Goal: Information Seeking & Learning: Learn about a topic

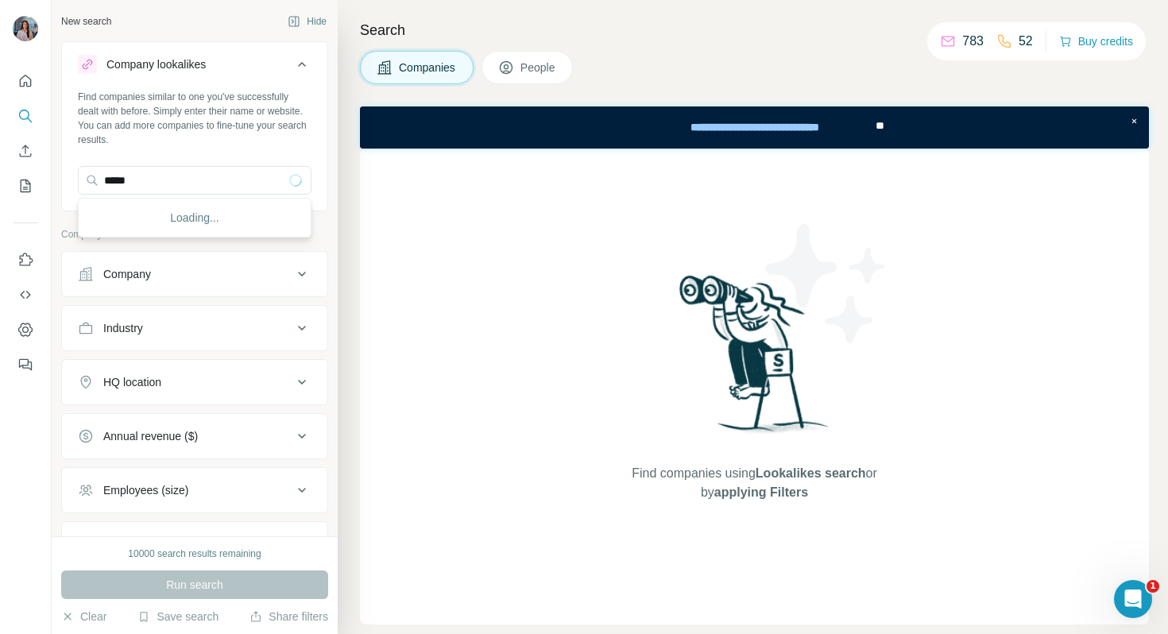
type input "*****"
click at [161, 179] on input "*****" at bounding box center [195, 180] width 234 height 29
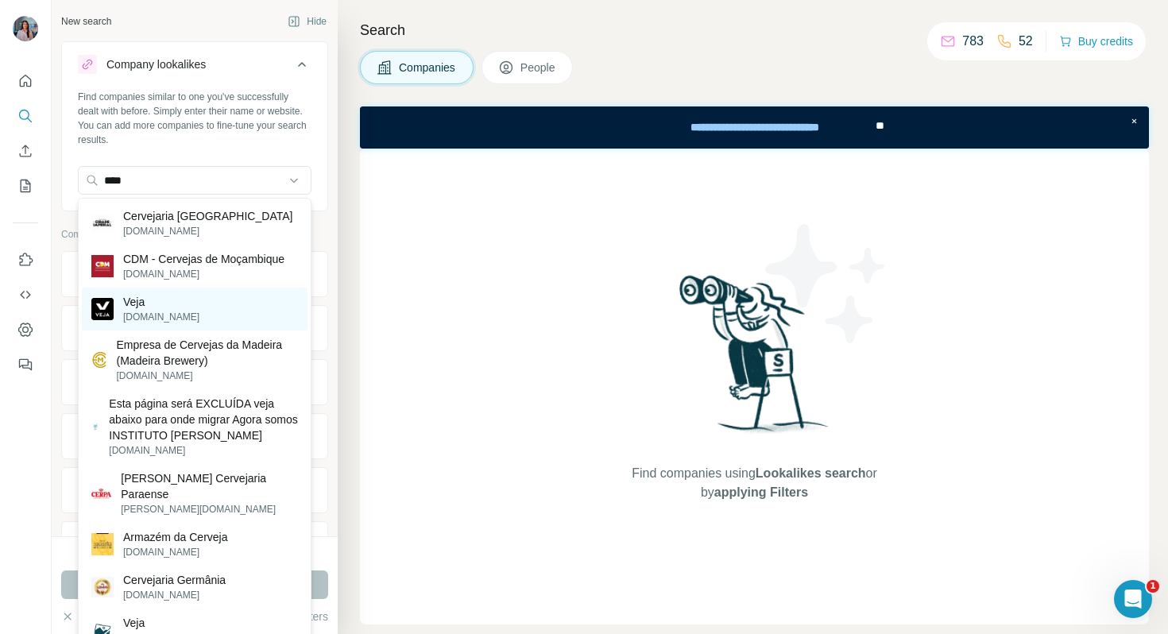
type input "****"
click at [151, 316] on p "[DOMAIN_NAME]" at bounding box center [161, 317] width 76 height 14
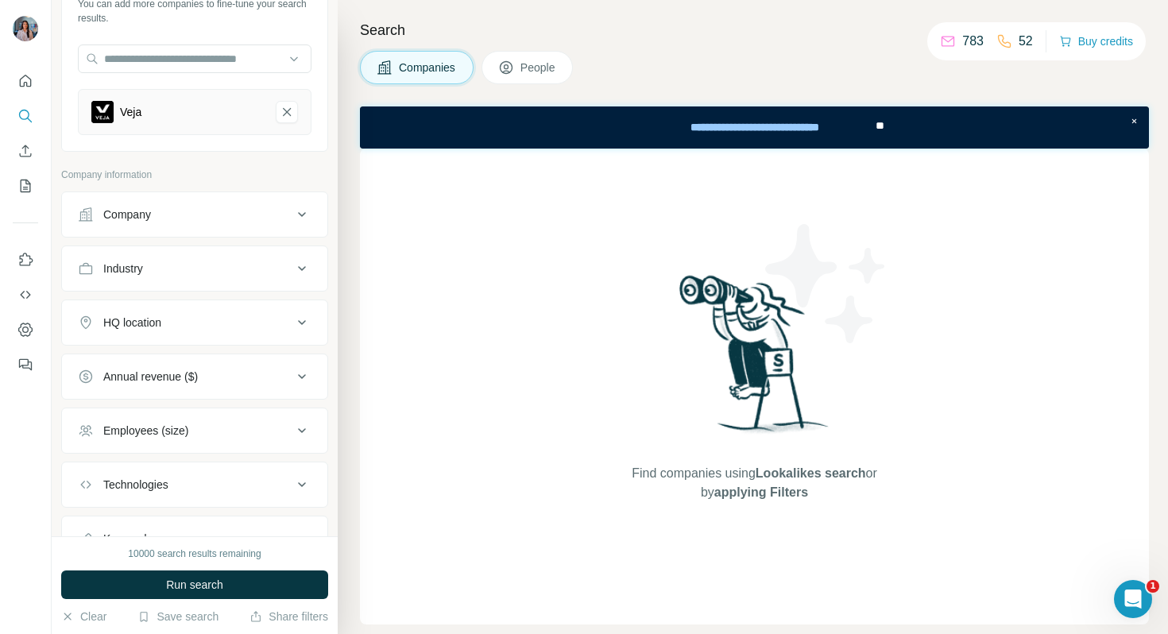
scroll to position [141, 0]
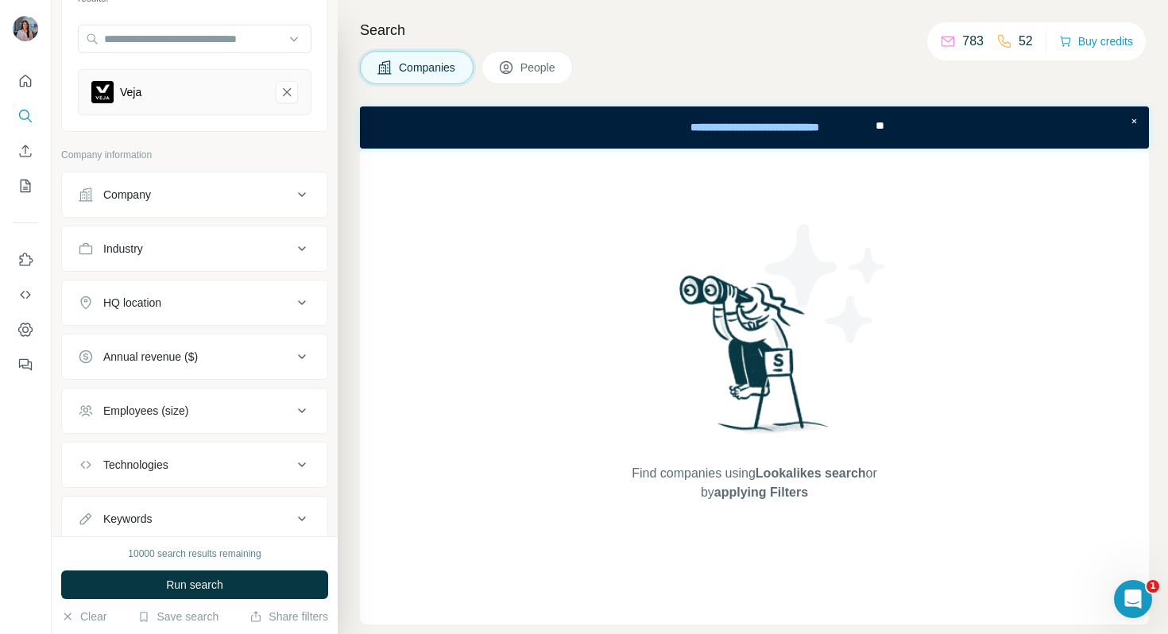
click at [151, 305] on div "HQ location" at bounding box center [132, 303] width 58 height 16
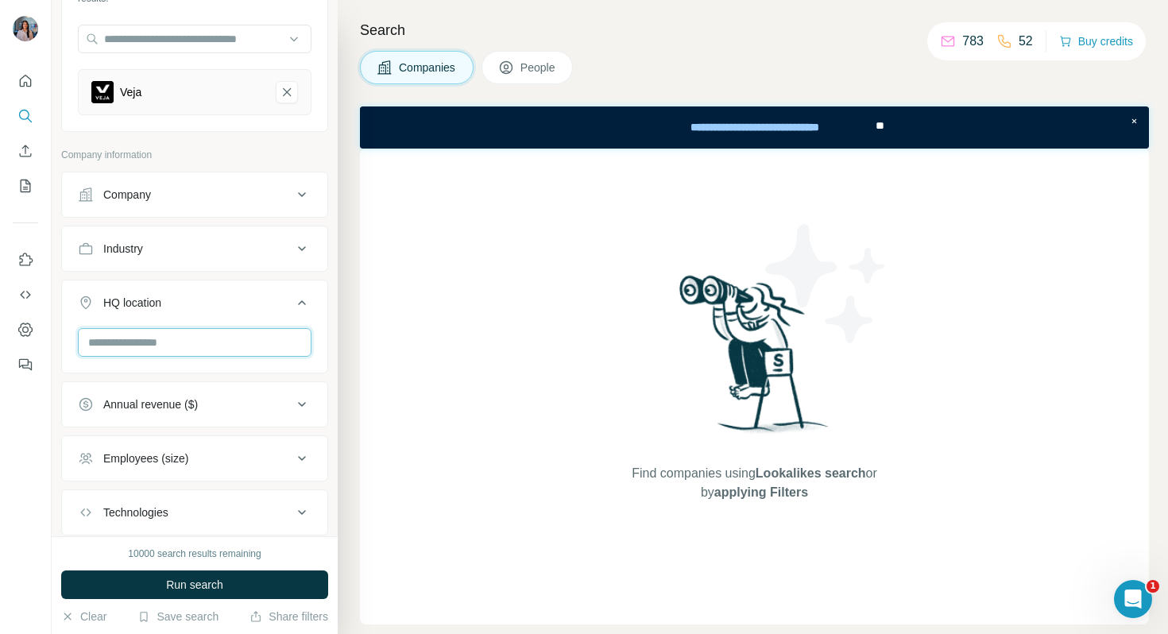
click at [137, 332] on input "text" at bounding box center [195, 342] width 234 height 29
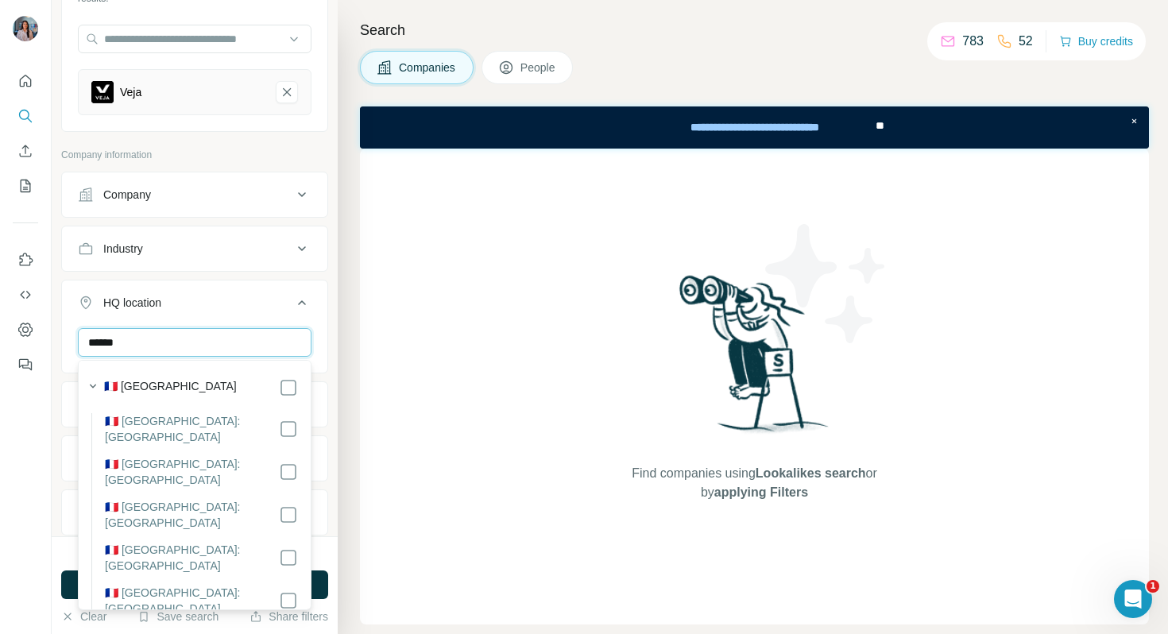
type input "******"
click at [131, 390] on label "🇫🇷 [GEOGRAPHIC_DATA]" at bounding box center [170, 387] width 133 height 19
click at [149, 351] on input "******" at bounding box center [195, 342] width 234 height 29
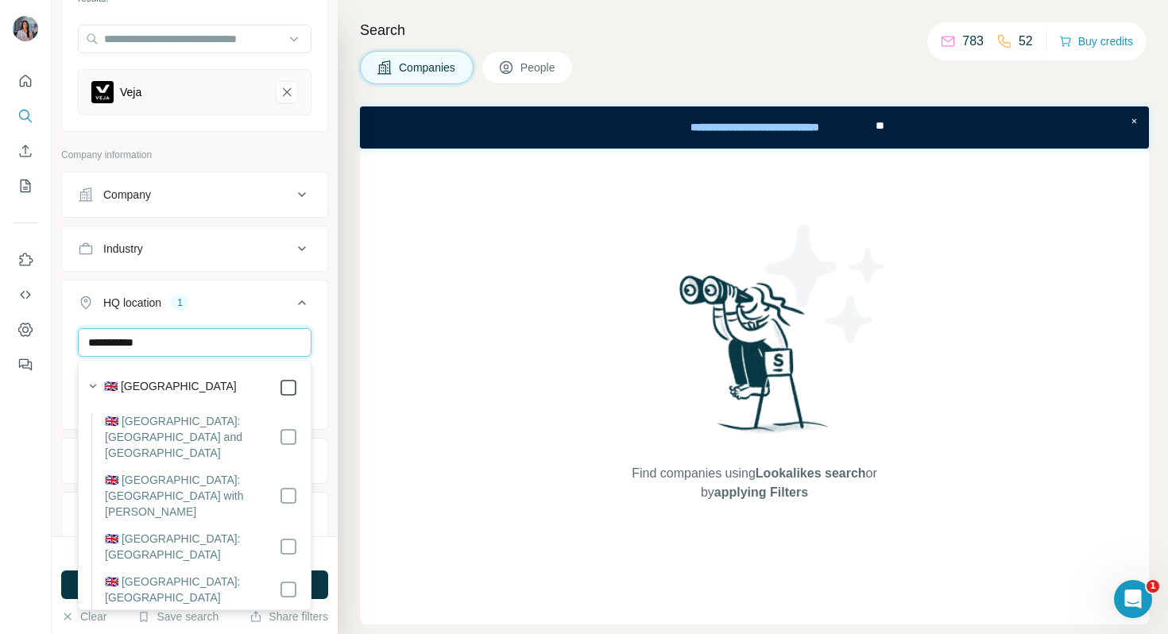
type input "**********"
click at [368, 380] on div "Find companies using Lookalikes search or by applying Filters" at bounding box center [754, 387] width 789 height 476
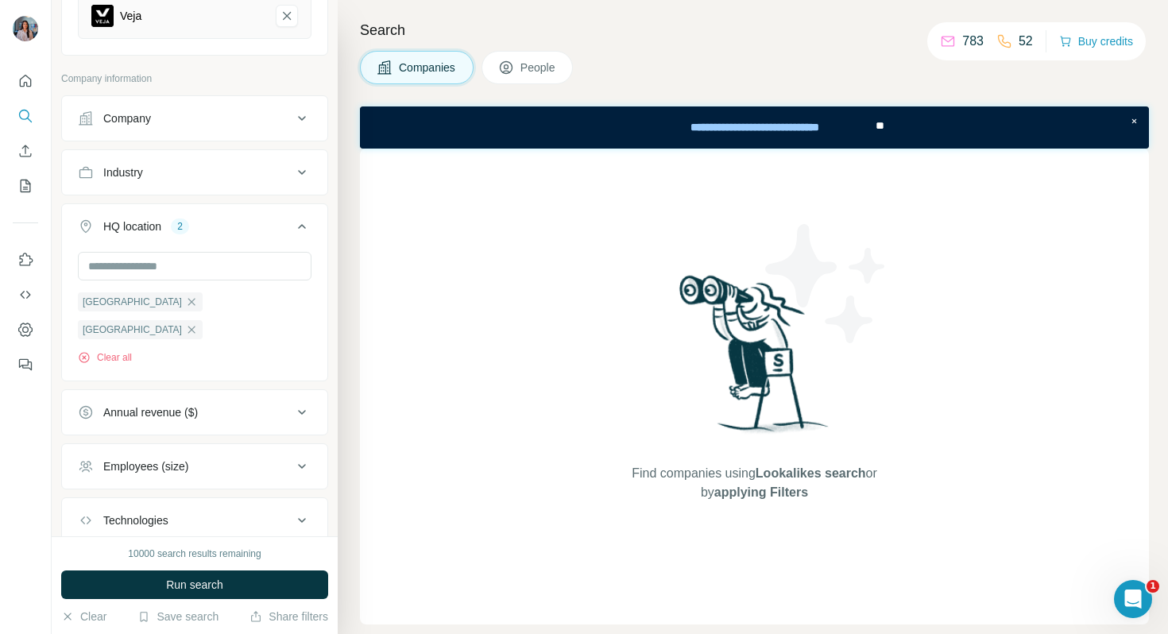
scroll to position [283, 0]
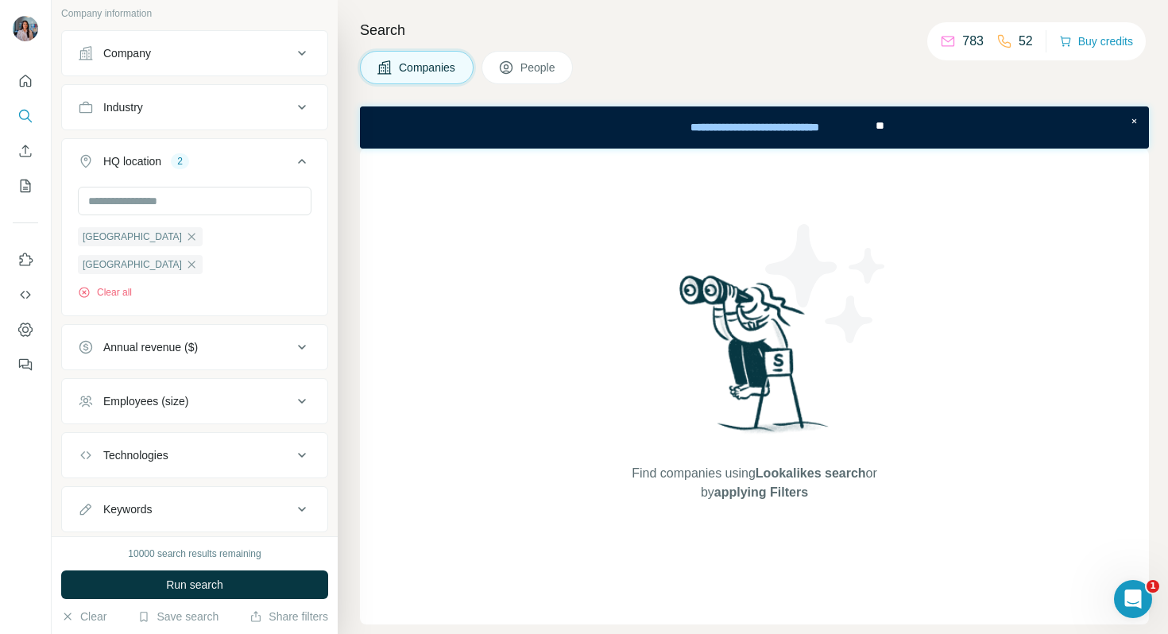
click at [213, 393] on div "Employees (size)" at bounding box center [185, 401] width 215 height 16
click at [217, 329] on button "Annual revenue ($)" at bounding box center [194, 347] width 265 height 38
click at [118, 404] on span "1-10M" at bounding box center [116, 412] width 38 height 16
click at [119, 404] on span "1-10M" at bounding box center [116, 412] width 38 height 16
click at [119, 433] on span "10-50M" at bounding box center [119, 441] width 44 height 16
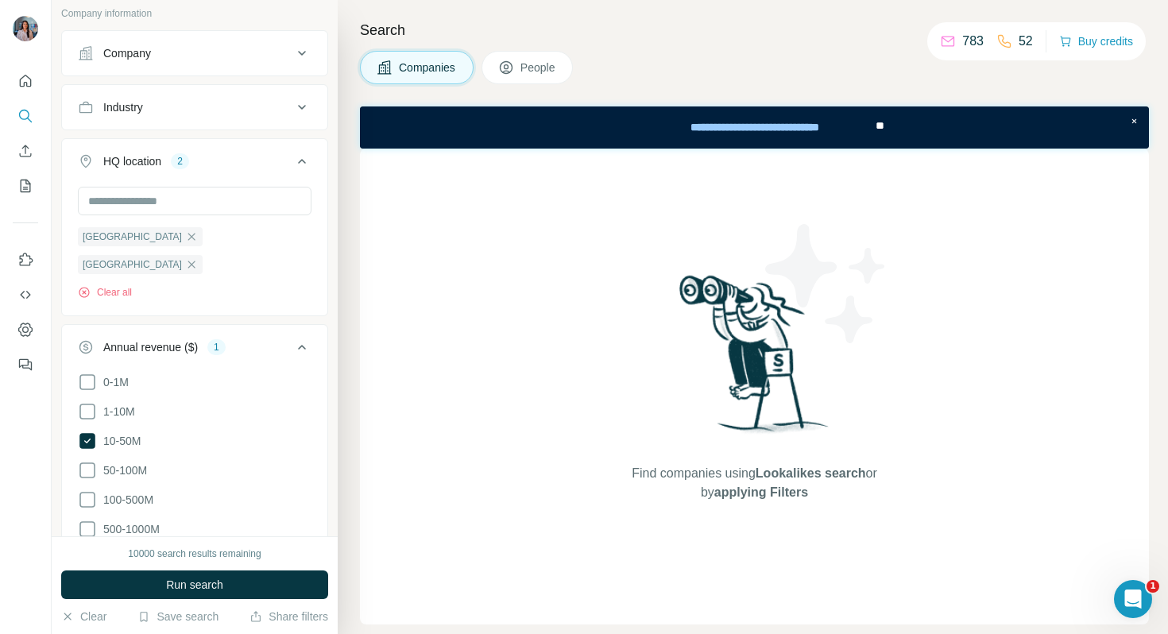
click at [114, 454] on ul "0-1M 1-10M 10-50M 50-100M 100-500M 500-1000M >1000M" at bounding box center [195, 471] width 234 height 196
click at [126, 586] on button "Run search" at bounding box center [194, 585] width 267 height 29
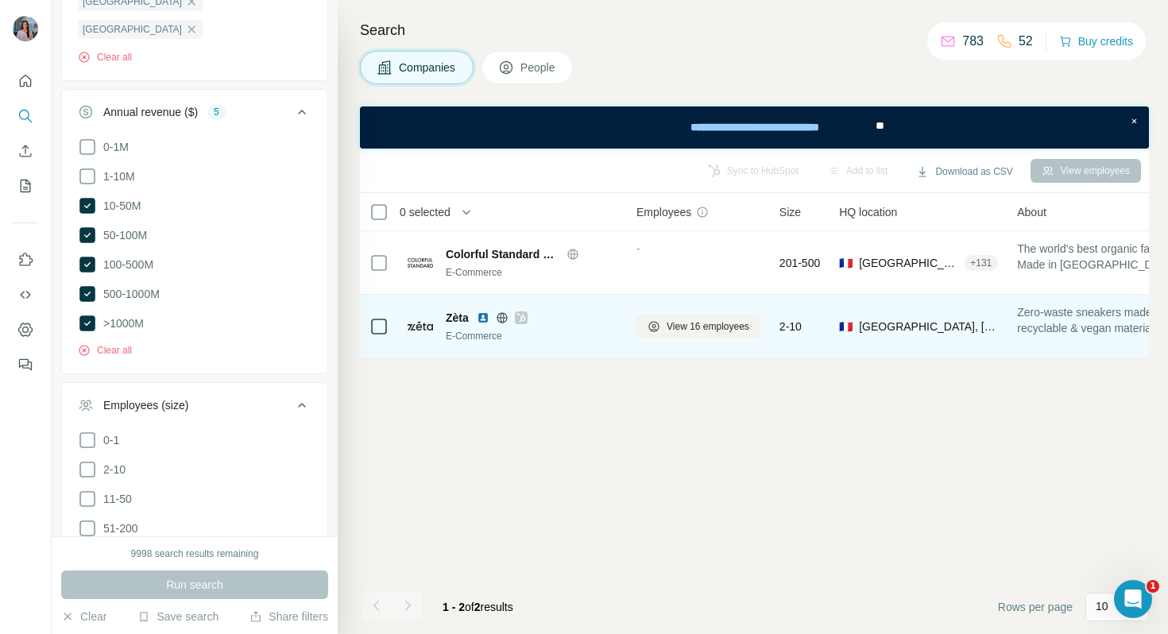
click at [483, 314] on img at bounding box center [483, 318] width 13 height 13
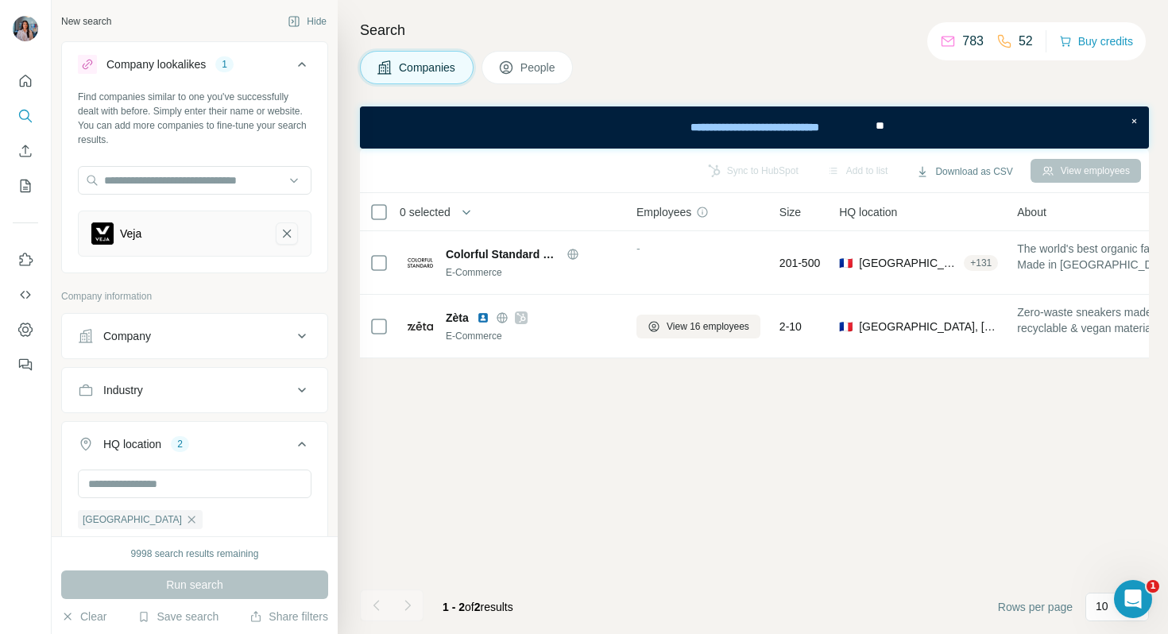
click at [292, 226] on icon "Veja-remove-button" at bounding box center [287, 234] width 14 height 16
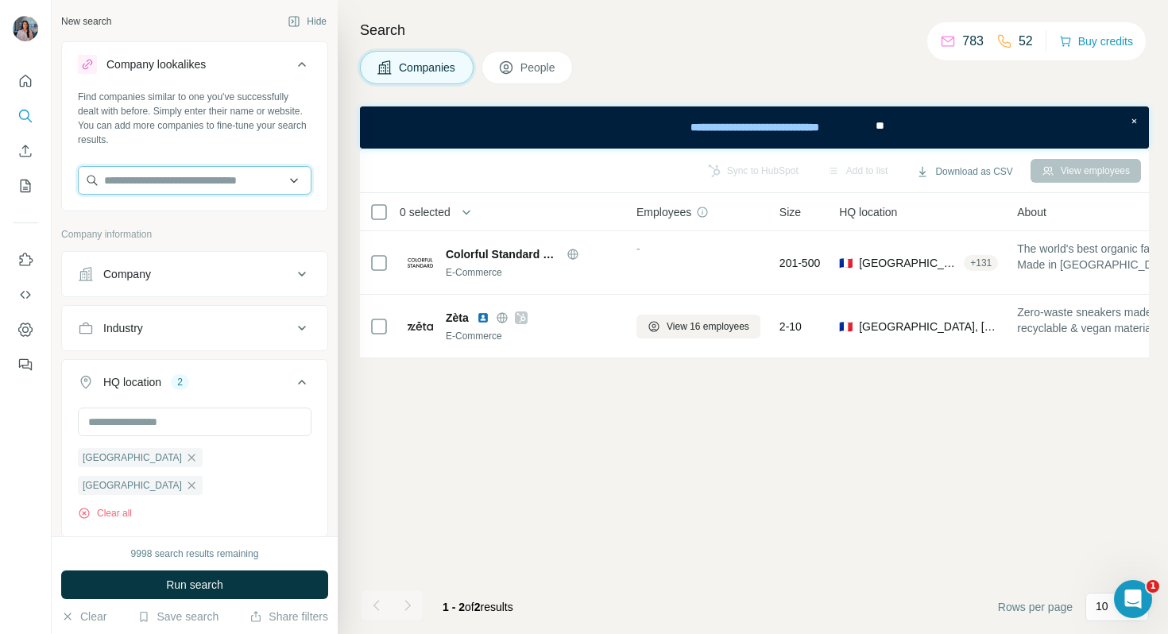
click at [260, 181] on input "text" at bounding box center [195, 180] width 234 height 29
click at [242, 176] on input "text" at bounding box center [195, 180] width 234 height 29
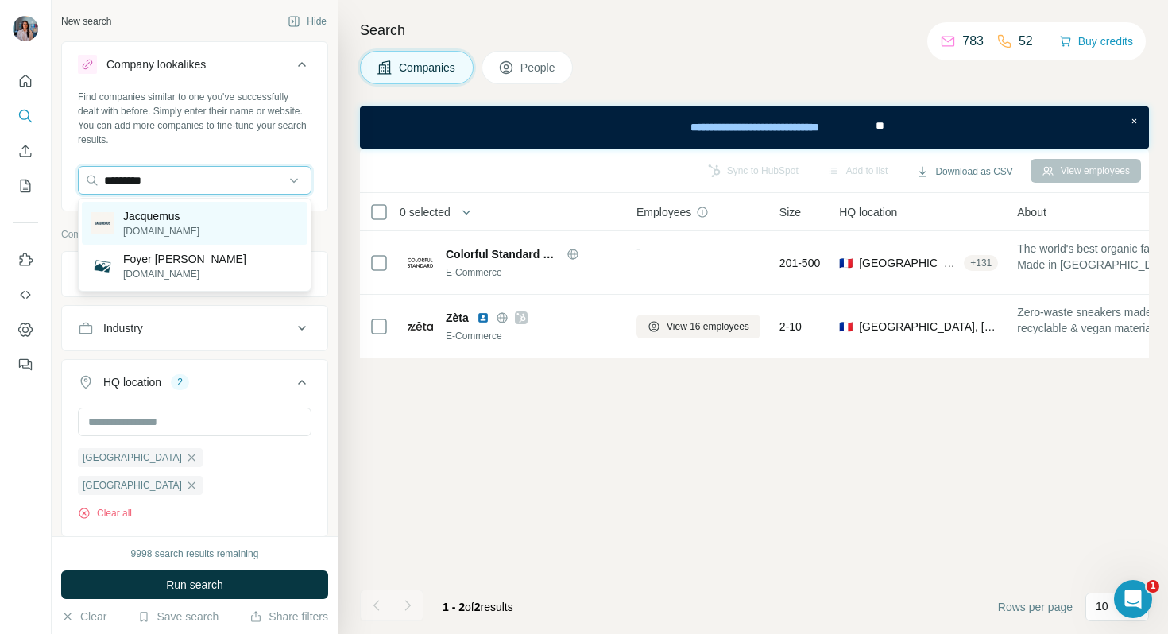
type input "*********"
click at [230, 230] on div "[PERSON_NAME] [DOMAIN_NAME]" at bounding box center [195, 223] width 226 height 43
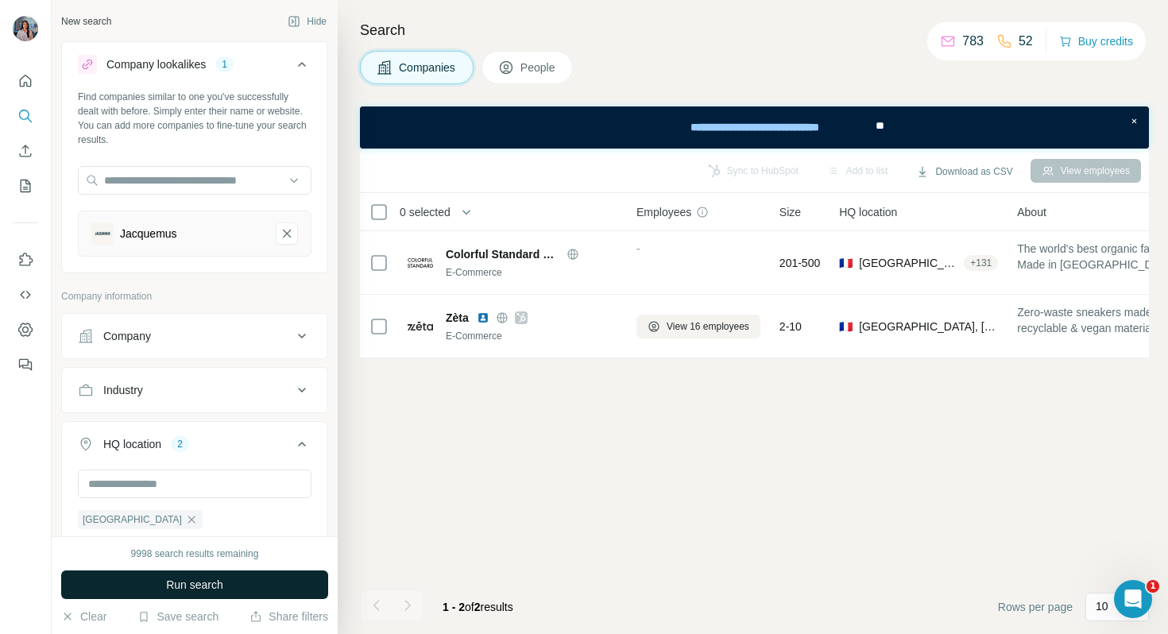
click at [218, 593] on button "Run search" at bounding box center [194, 585] width 267 height 29
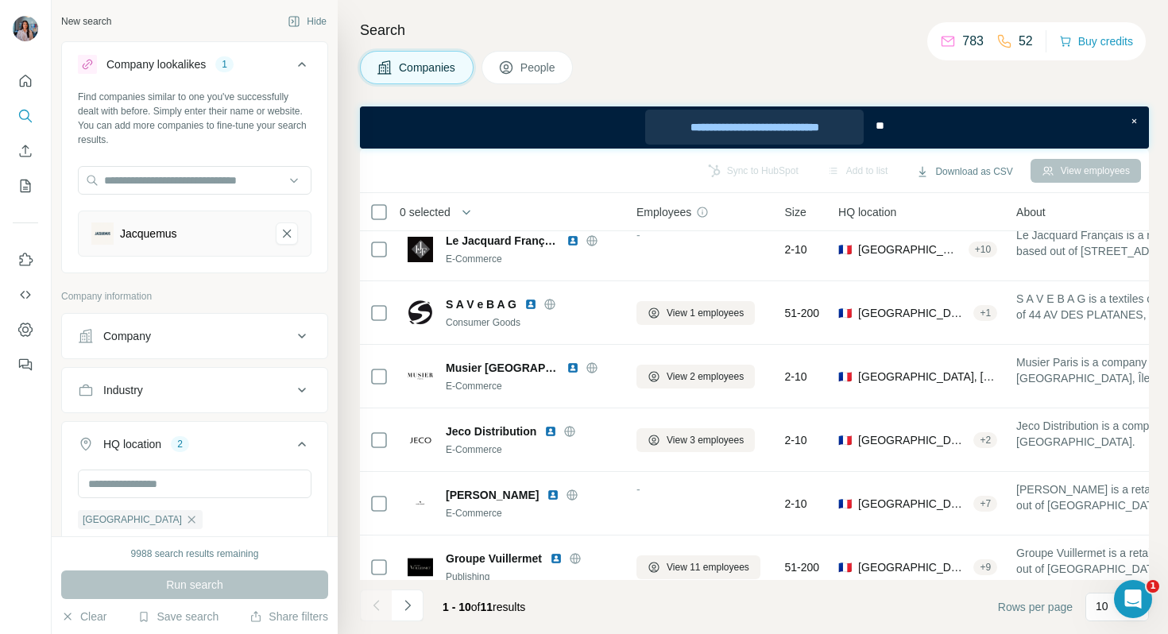
scroll to position [38, 0]
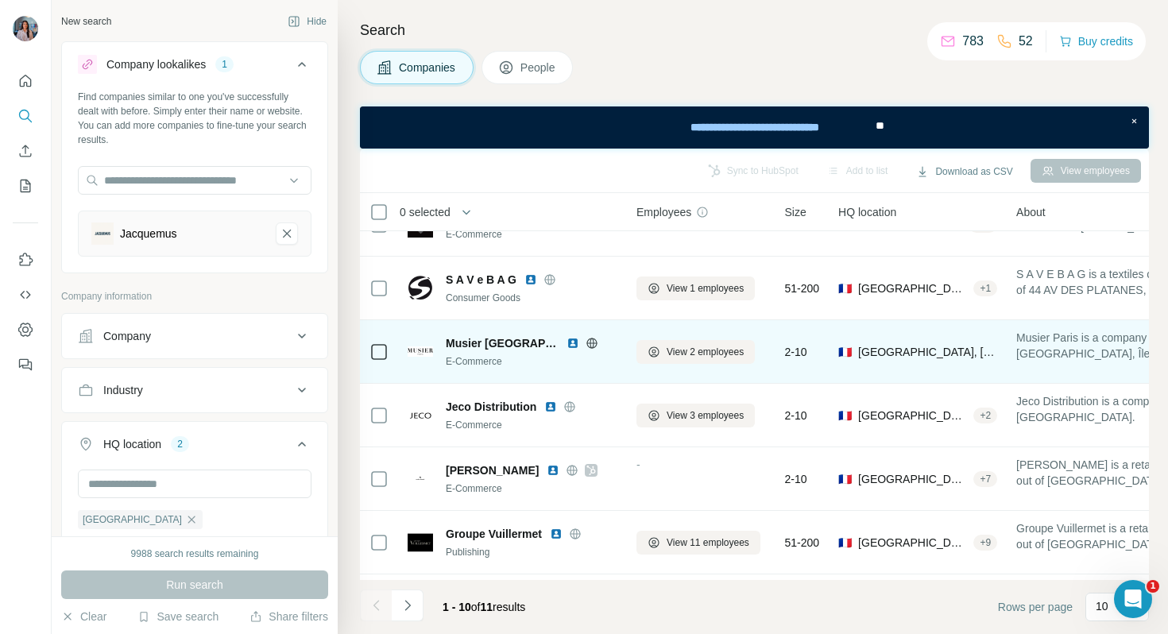
click at [567, 339] on img at bounding box center [573, 343] width 13 height 13
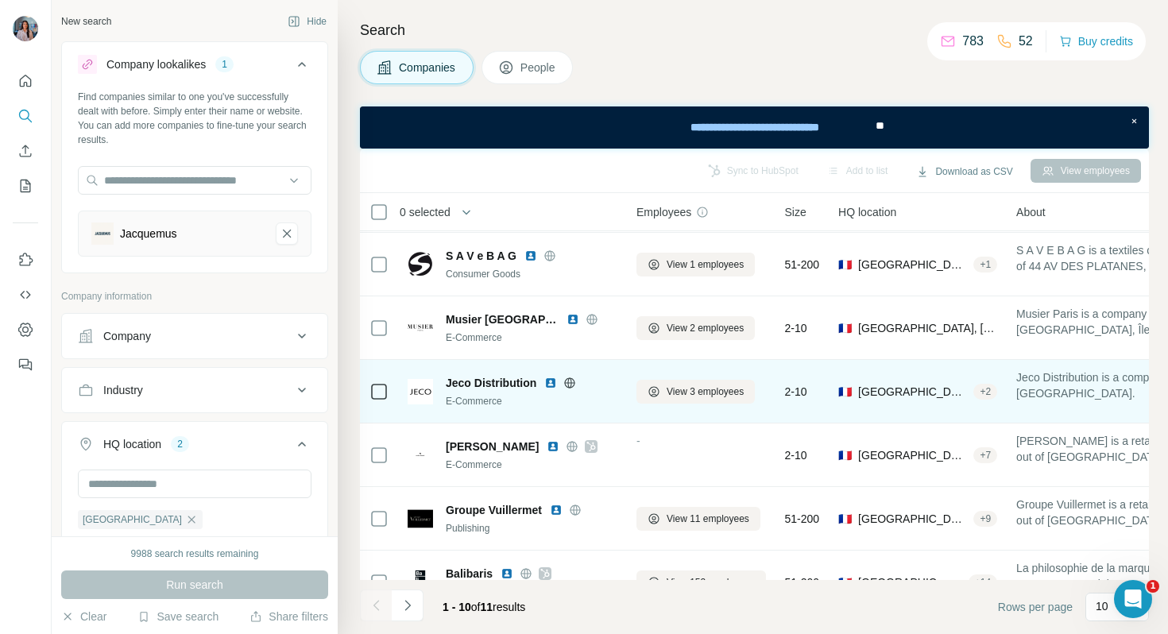
scroll to position [64, 0]
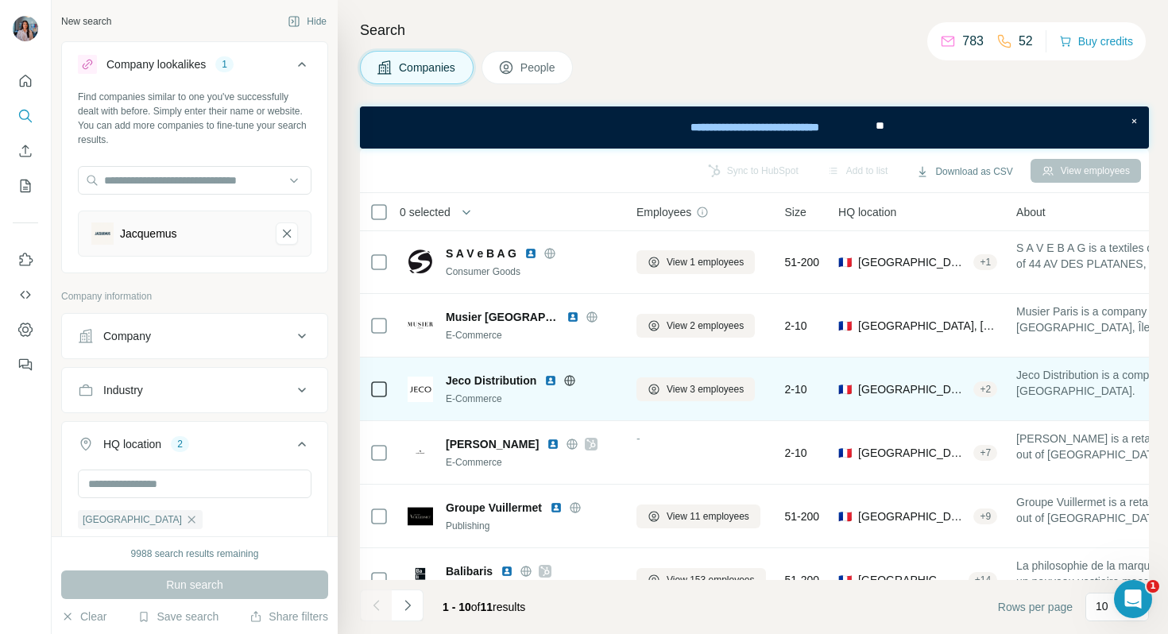
click at [551, 380] on img at bounding box center [550, 380] width 13 height 13
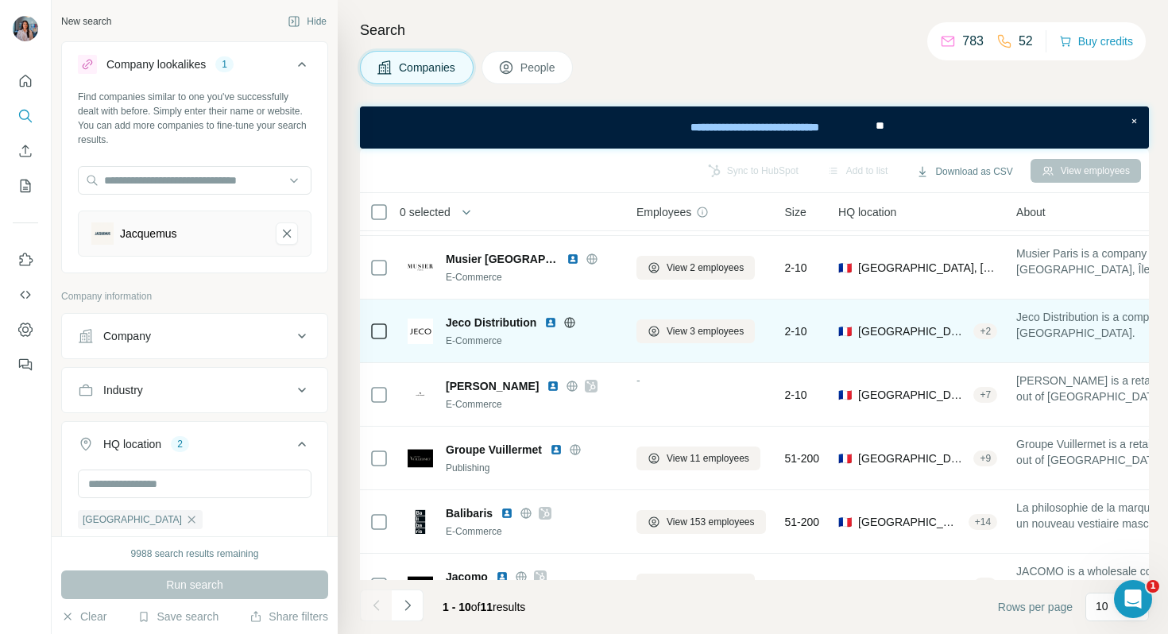
scroll to position [123, 0]
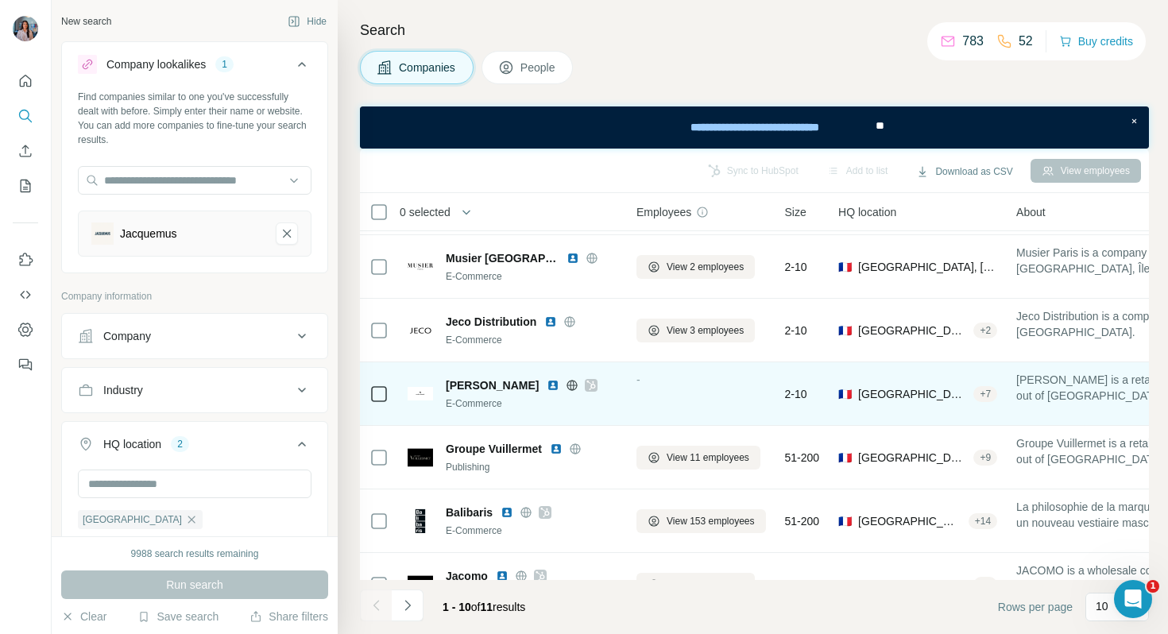
click at [547, 385] on img at bounding box center [553, 385] width 13 height 13
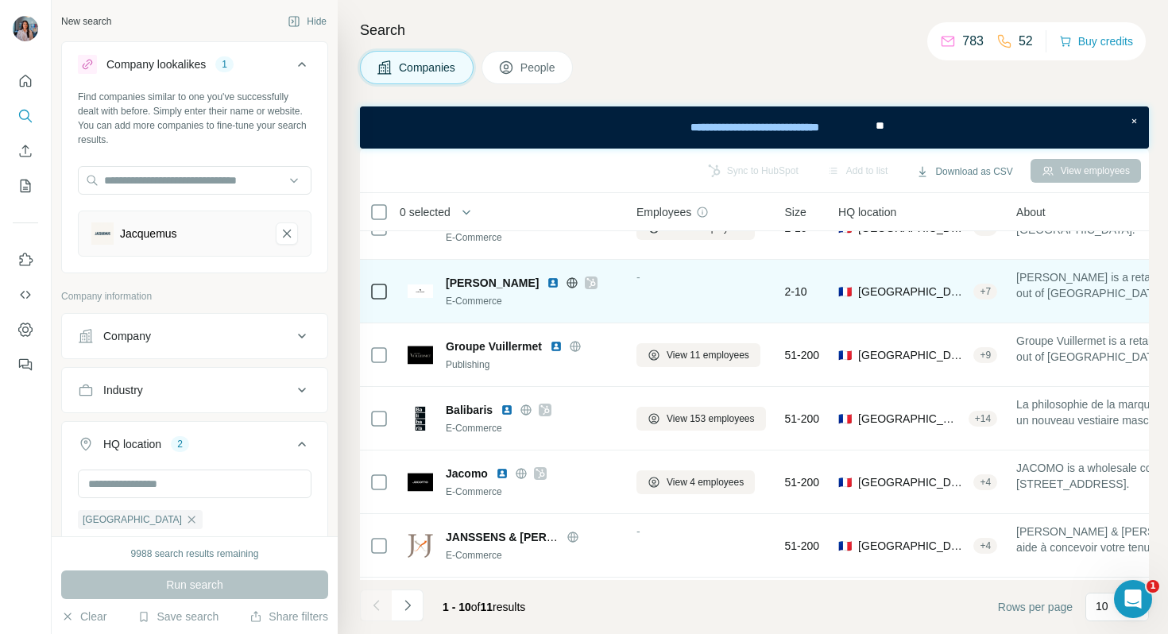
scroll to position [227, 0]
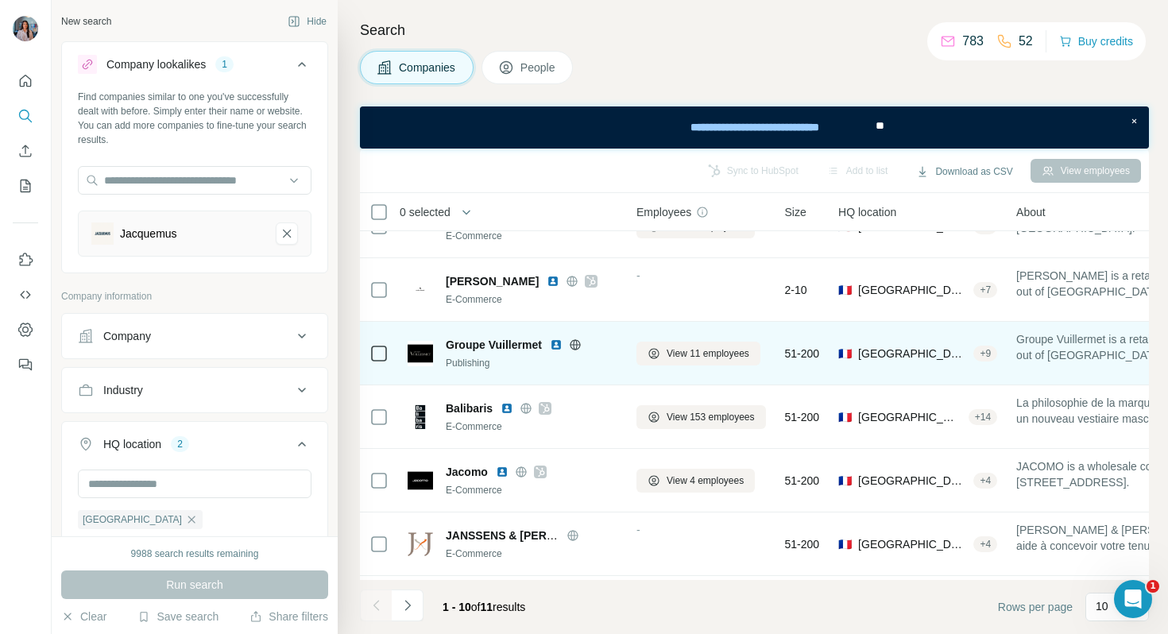
click at [560, 349] on img at bounding box center [556, 345] width 13 height 13
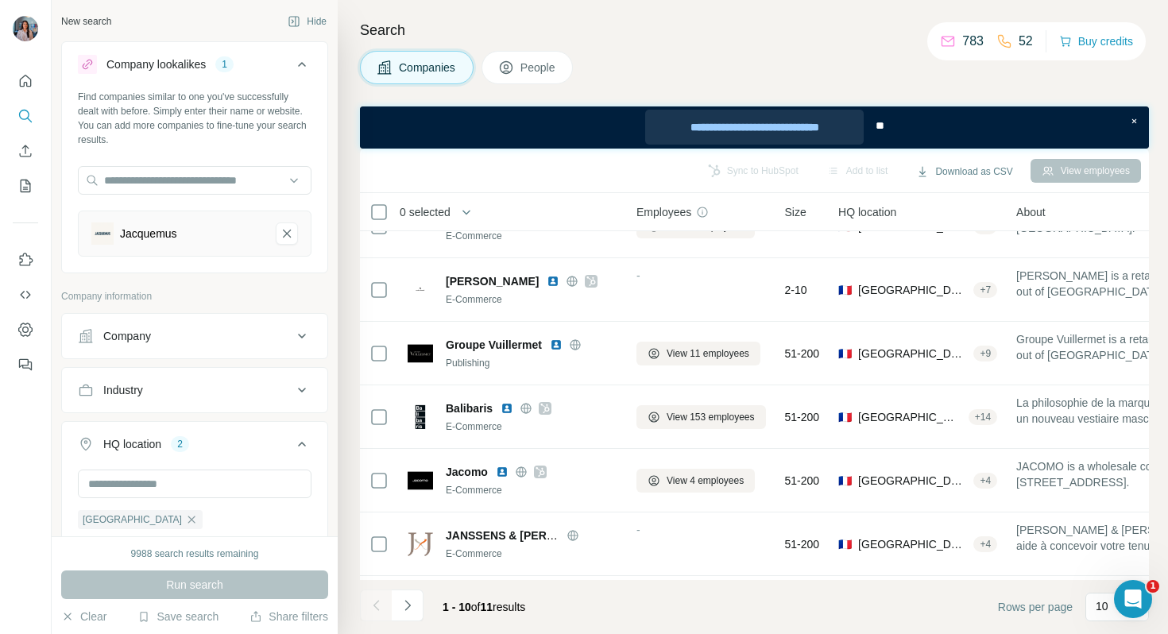
scroll to position [287, 0]
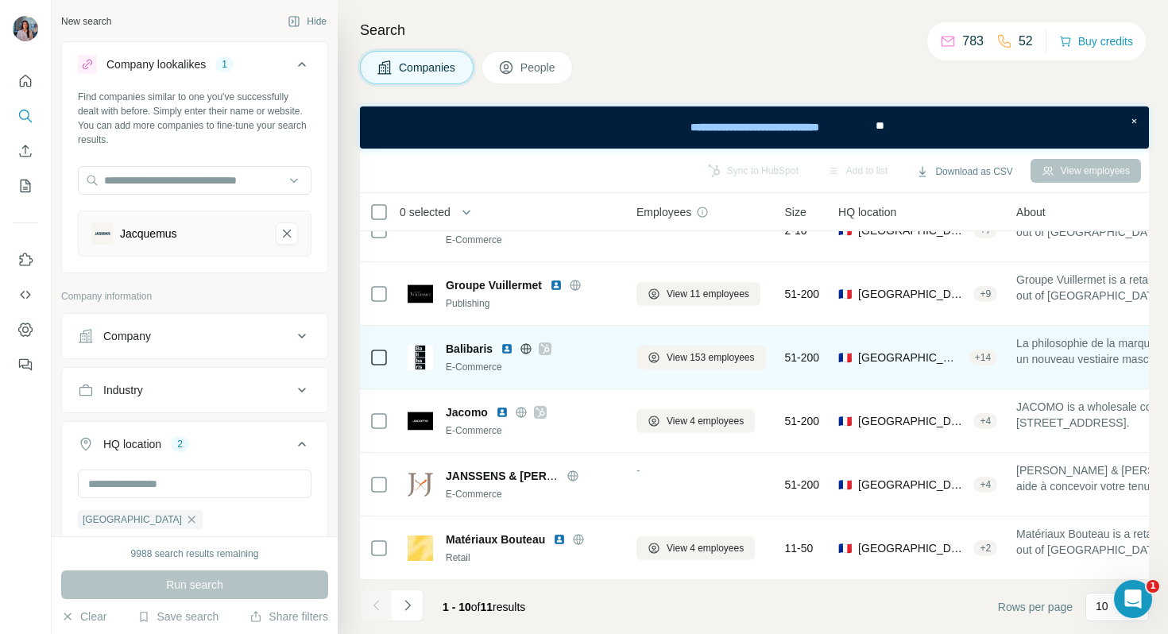
click at [501, 349] on img at bounding box center [507, 349] width 13 height 13
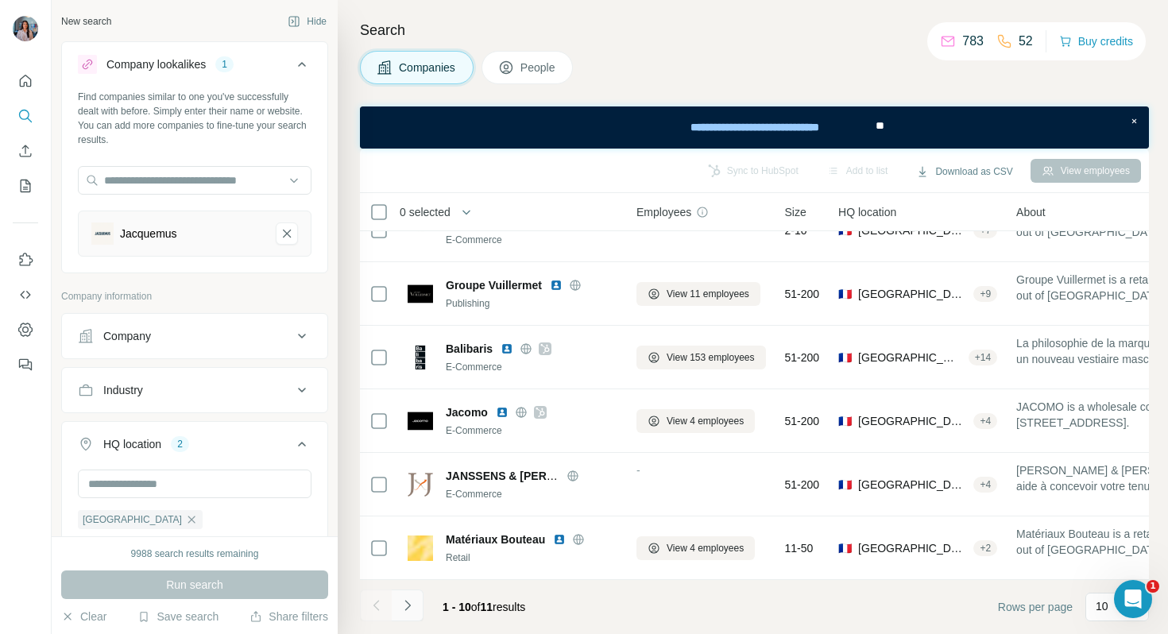
click at [402, 598] on icon "Navigate to next page" at bounding box center [408, 606] width 16 height 16
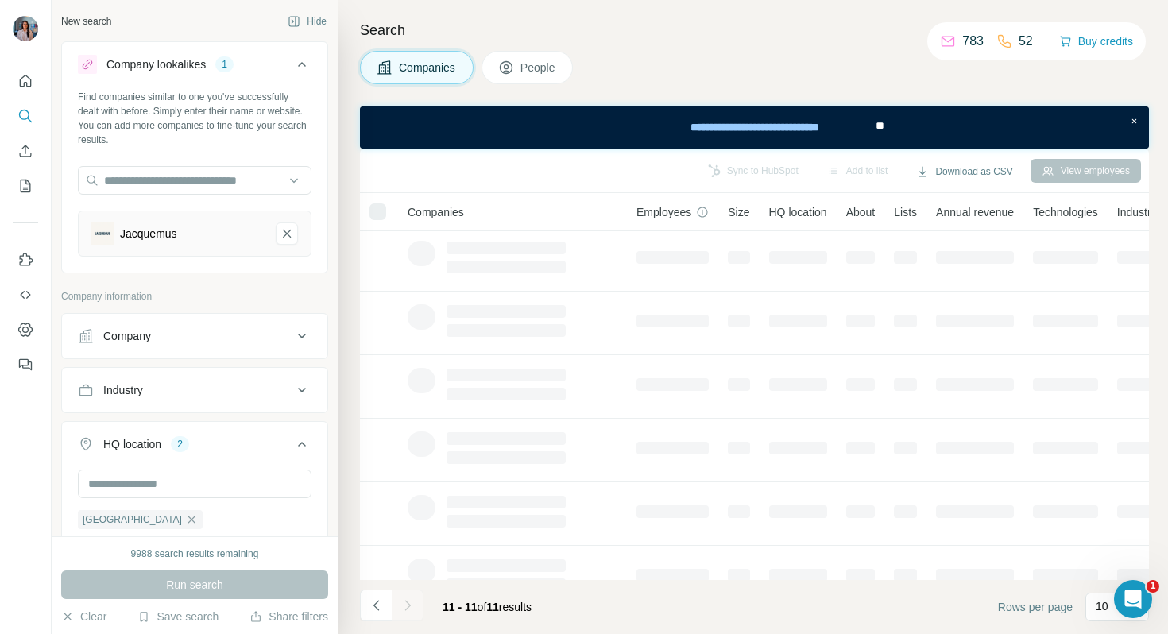
scroll to position [0, 0]
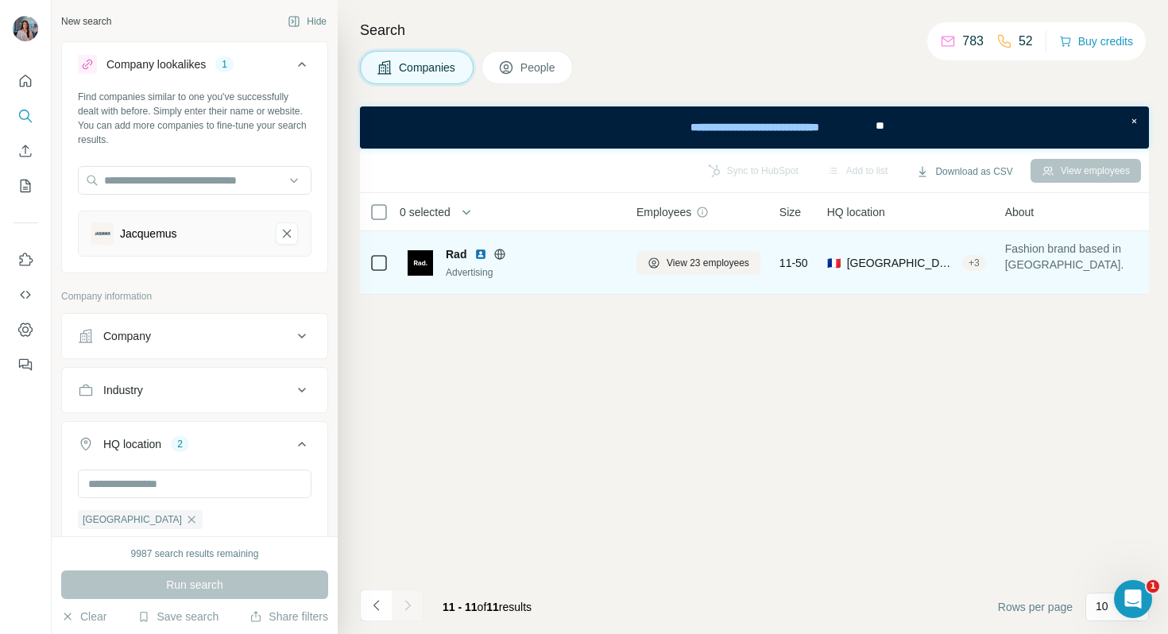
click at [479, 253] on img at bounding box center [480, 254] width 13 height 13
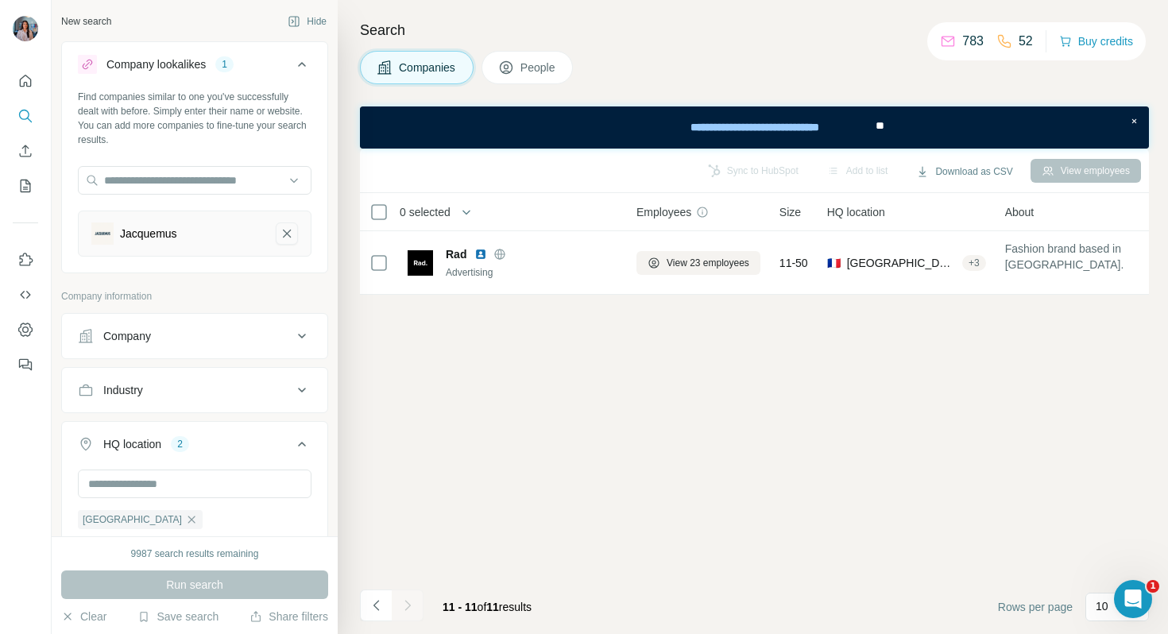
click at [295, 233] on button "Jacquemus-remove-button" at bounding box center [287, 234] width 22 height 22
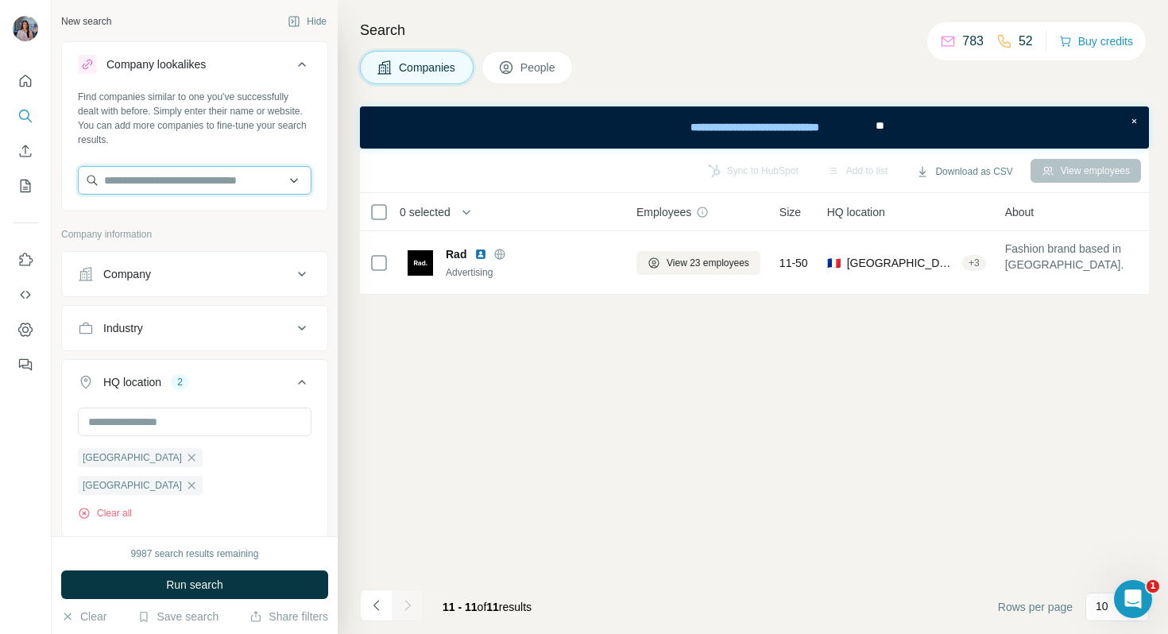
click at [244, 189] on input "text" at bounding box center [195, 180] width 234 height 29
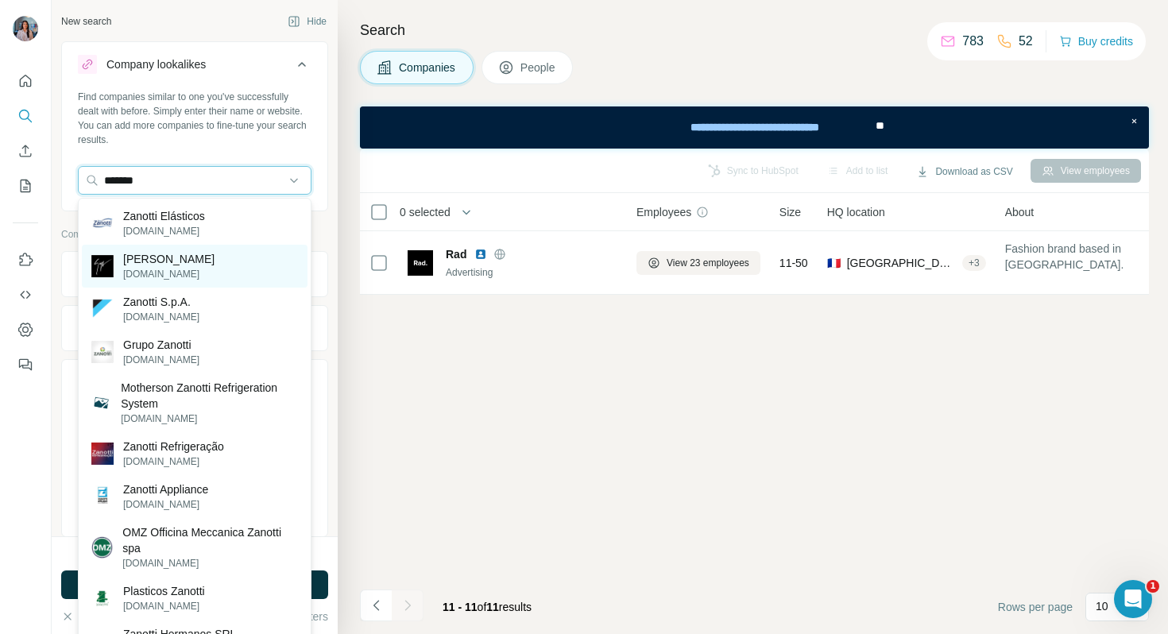
type input "*******"
click at [218, 252] on div "[PERSON_NAME] [DOMAIN_NAME]" at bounding box center [195, 266] width 226 height 43
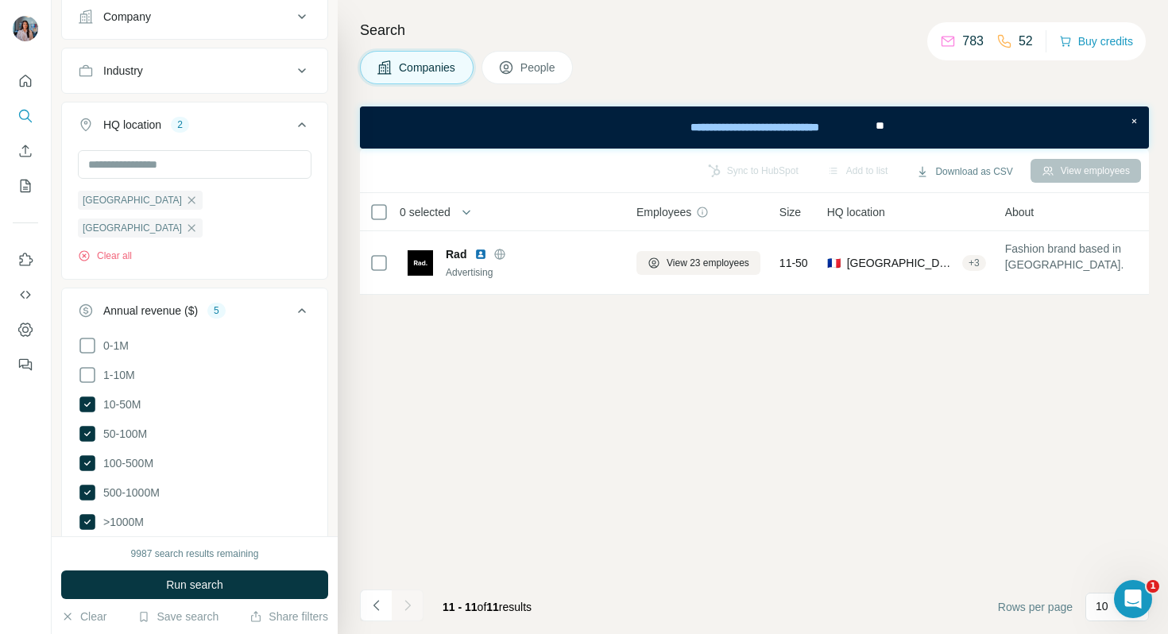
scroll to position [415, 0]
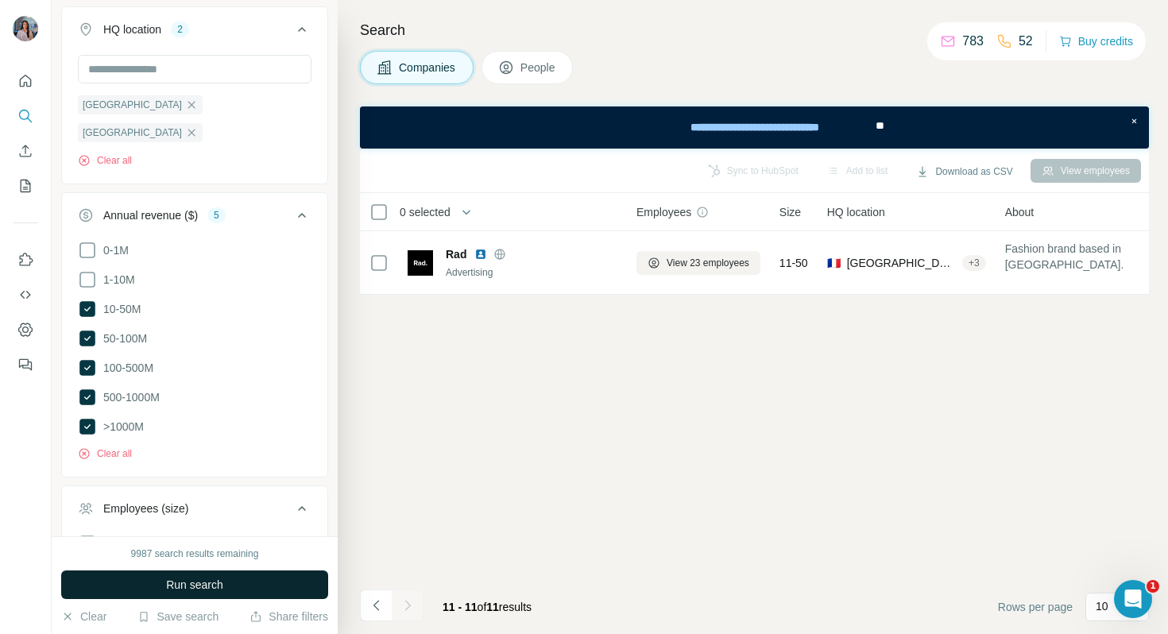
click at [196, 573] on button "Run search" at bounding box center [194, 585] width 267 height 29
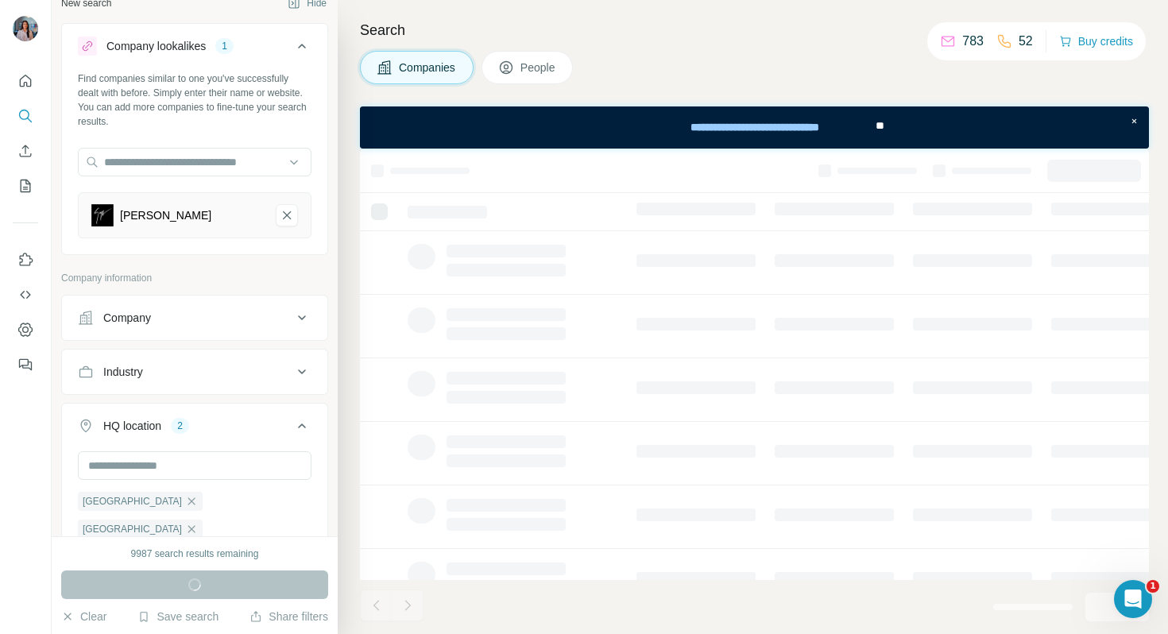
scroll to position [0, 0]
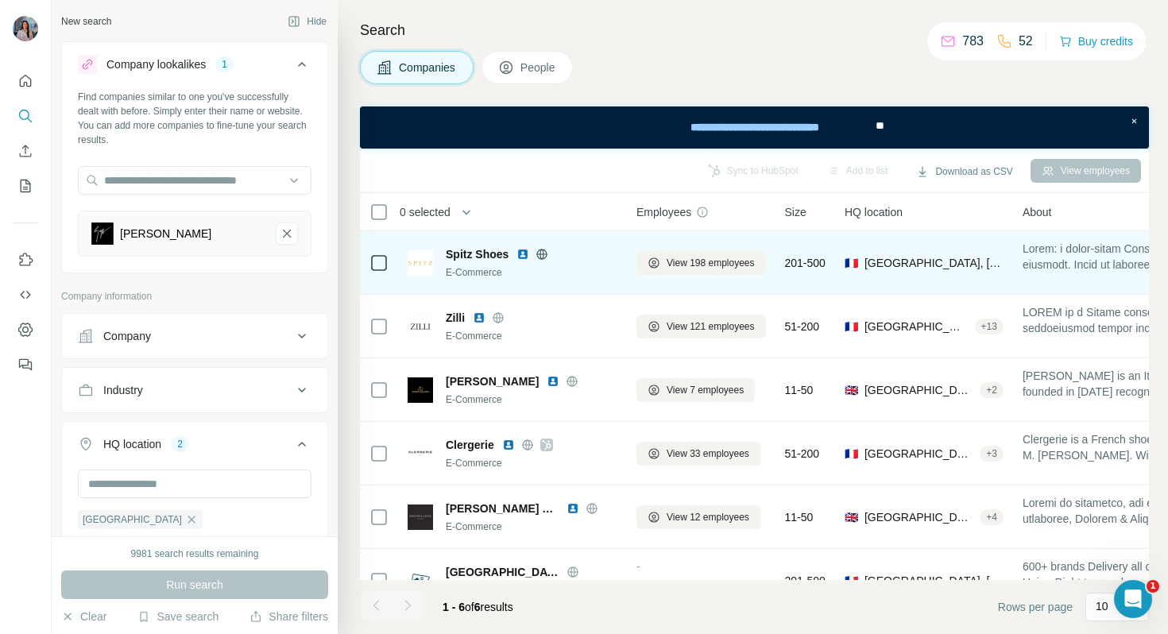
click at [522, 254] on img at bounding box center [523, 254] width 13 height 13
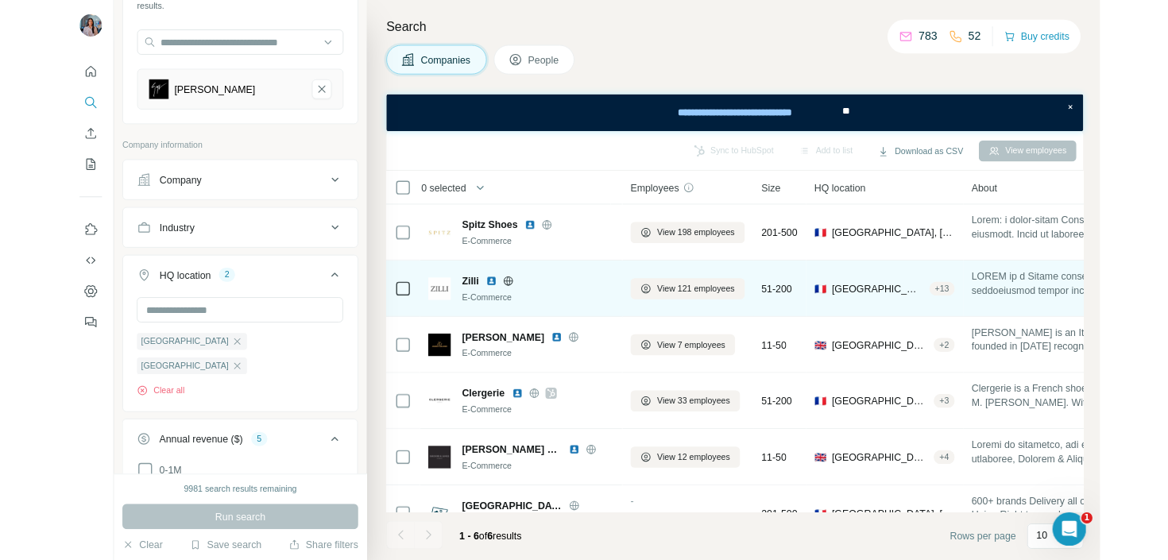
scroll to position [27, 0]
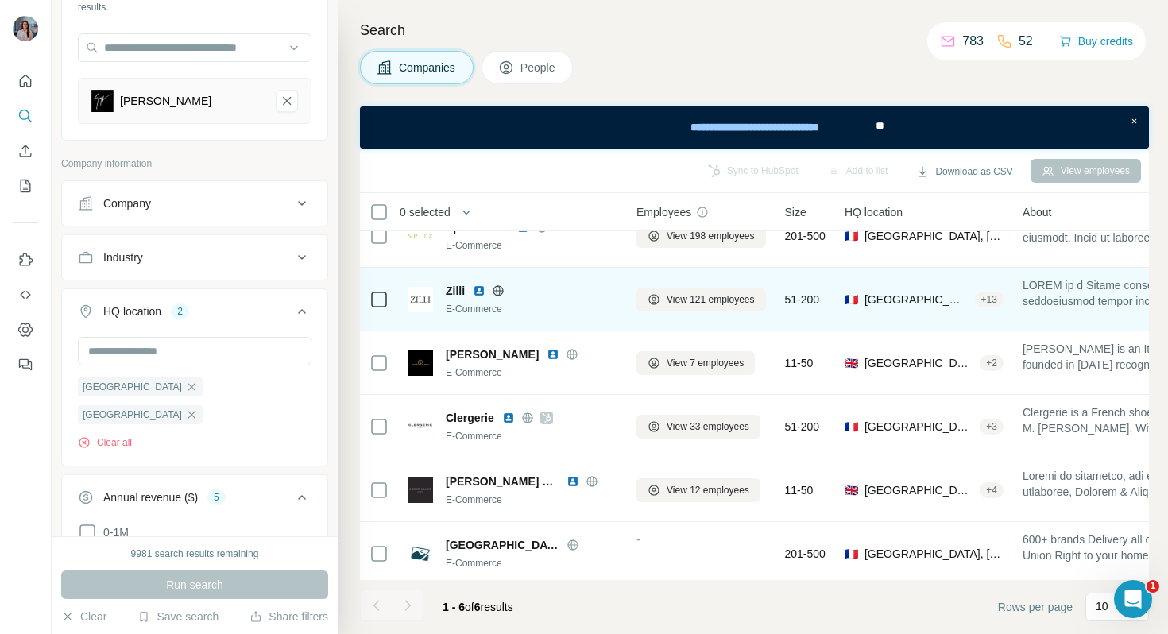
click at [476, 292] on img at bounding box center [479, 291] width 13 height 13
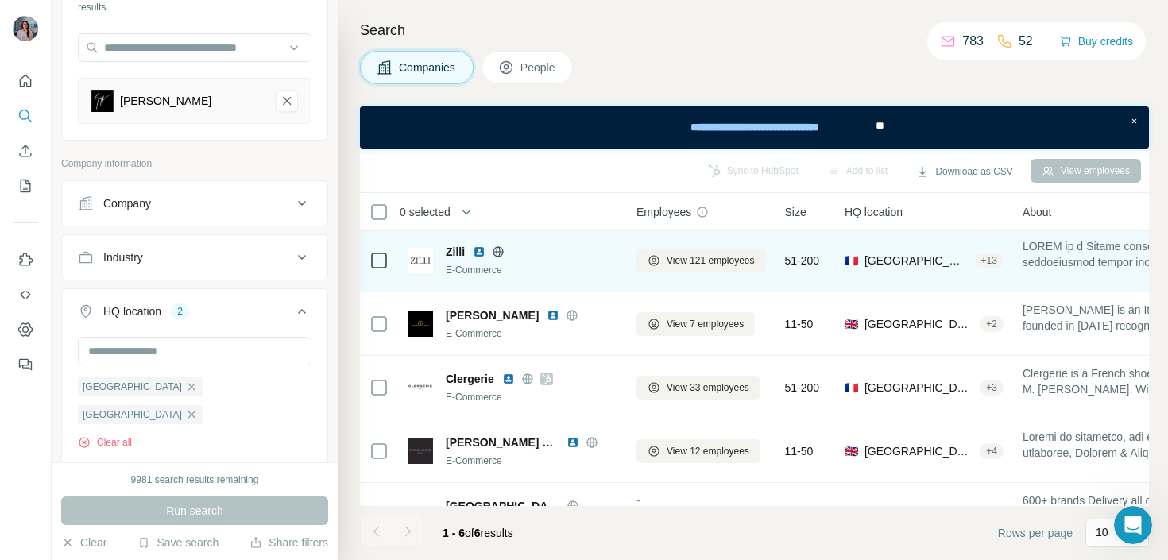
scroll to position [0, 0]
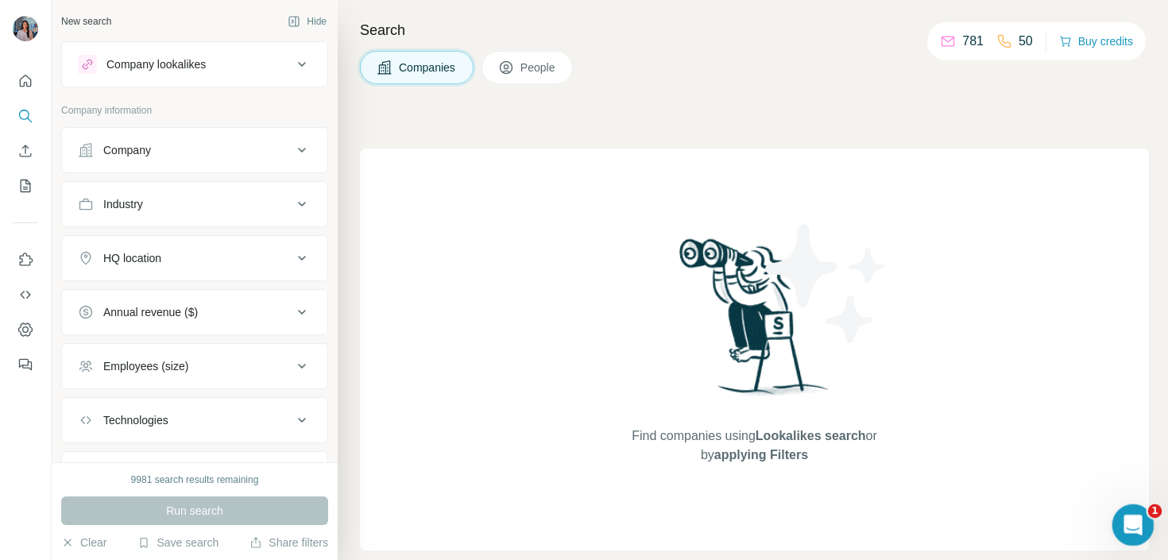
click at [1145, 516] on div "Ouvrir le Messenger Intercom" at bounding box center [1131, 523] width 52 height 52
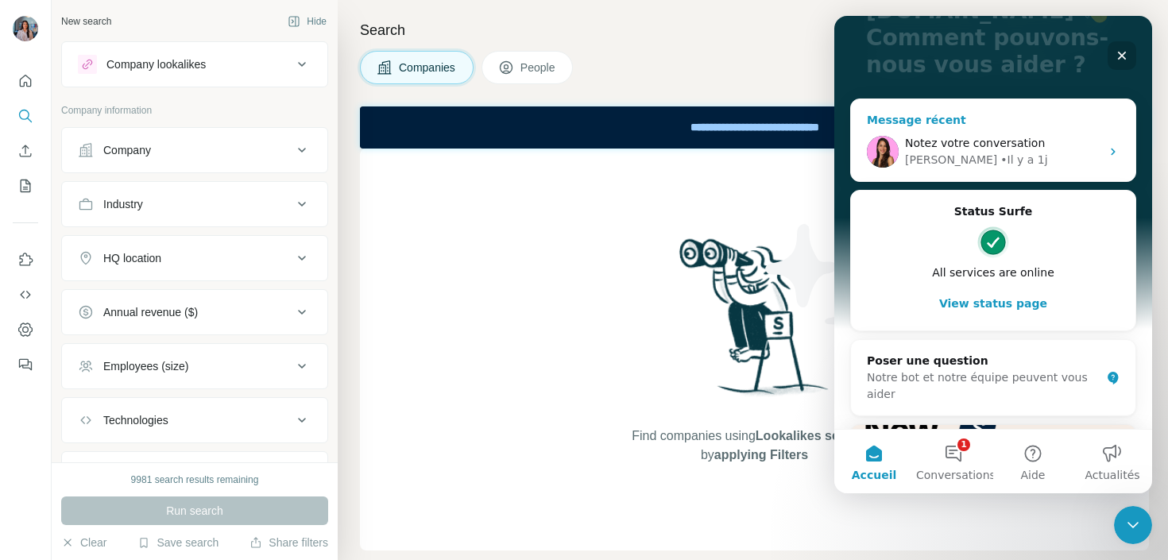
scroll to position [188, 0]
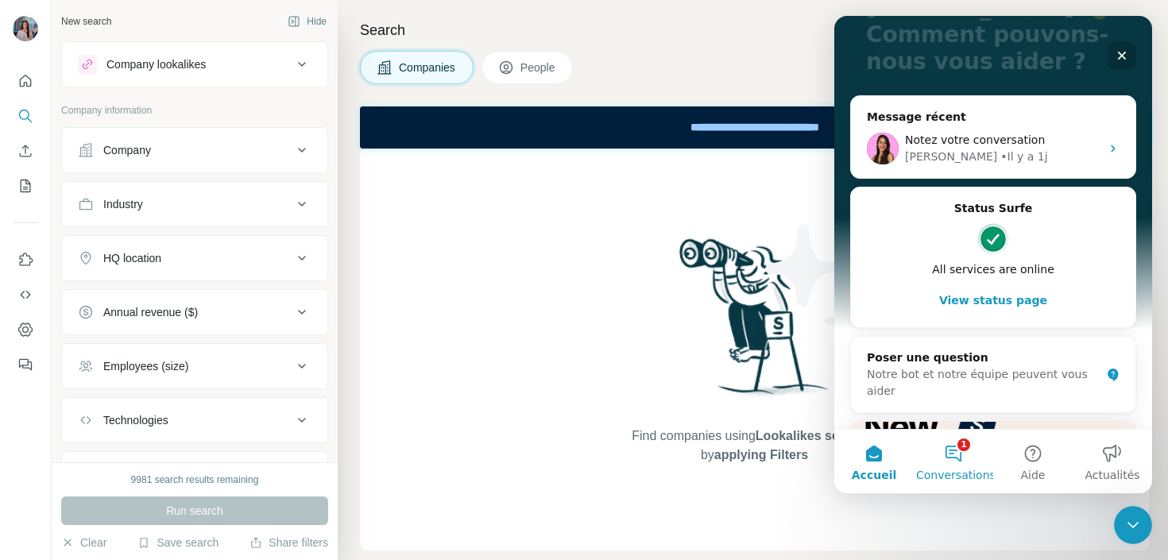
click at [928, 470] on span "Conversations" at bounding box center [955, 475] width 79 height 11
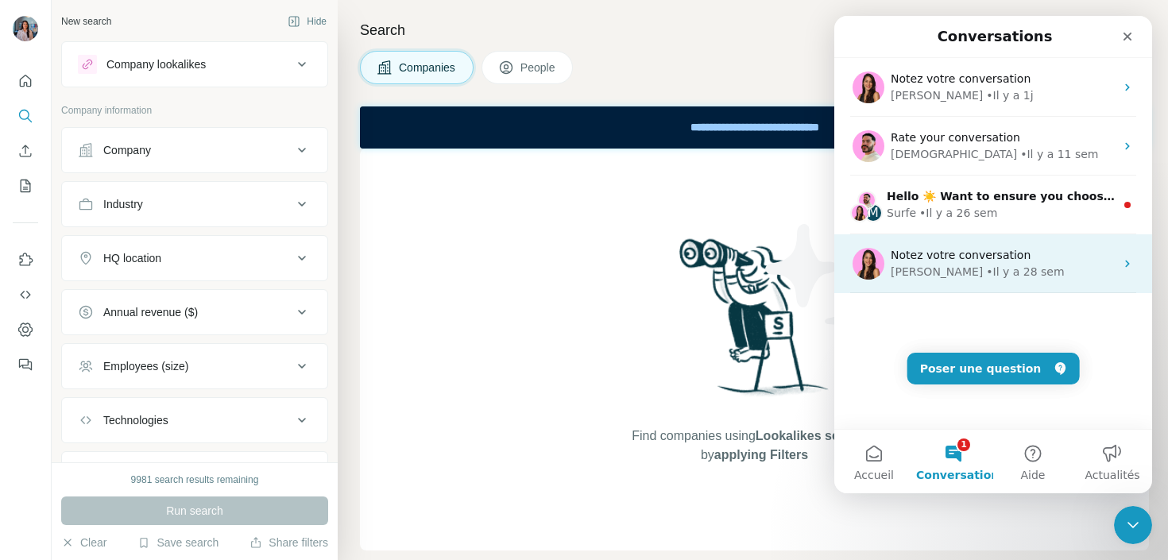
click at [1027, 257] on div "Notez votre conversation" at bounding box center [1003, 255] width 224 height 17
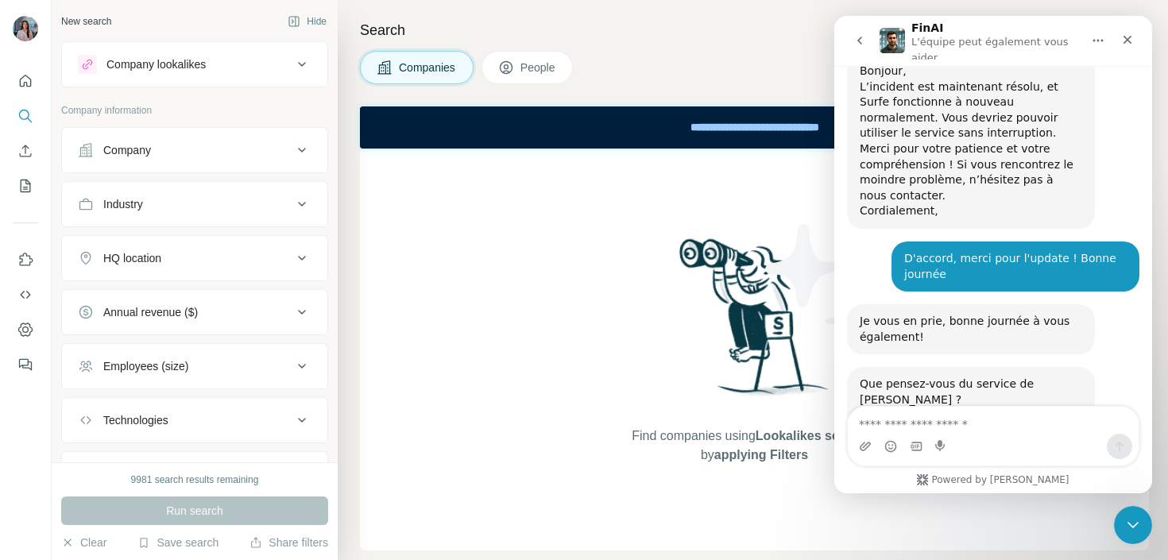
scroll to position [1582, 0]
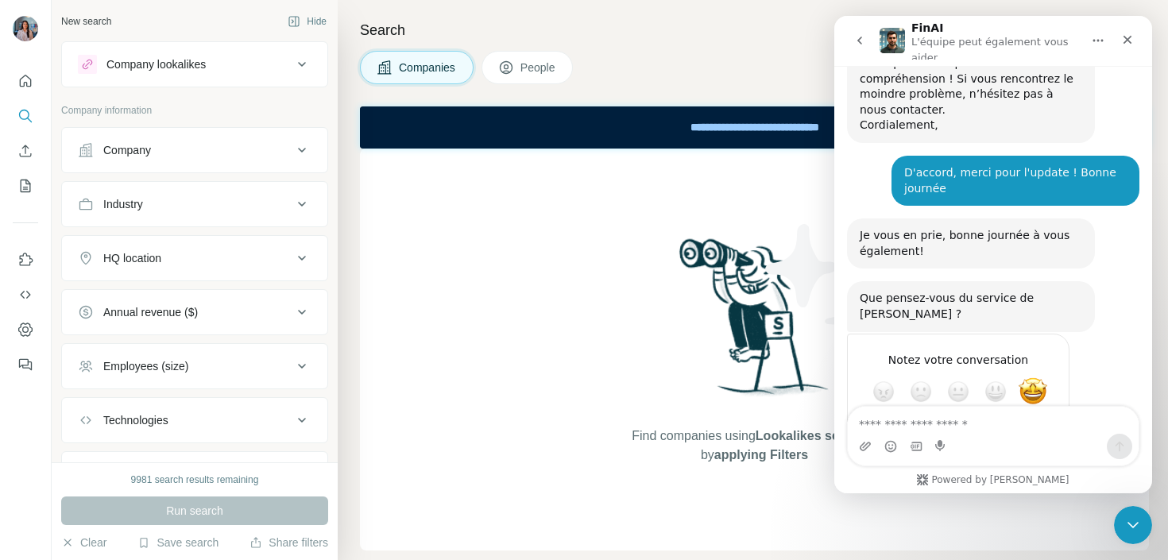
click at [859, 37] on icon "go back" at bounding box center [860, 40] width 13 height 13
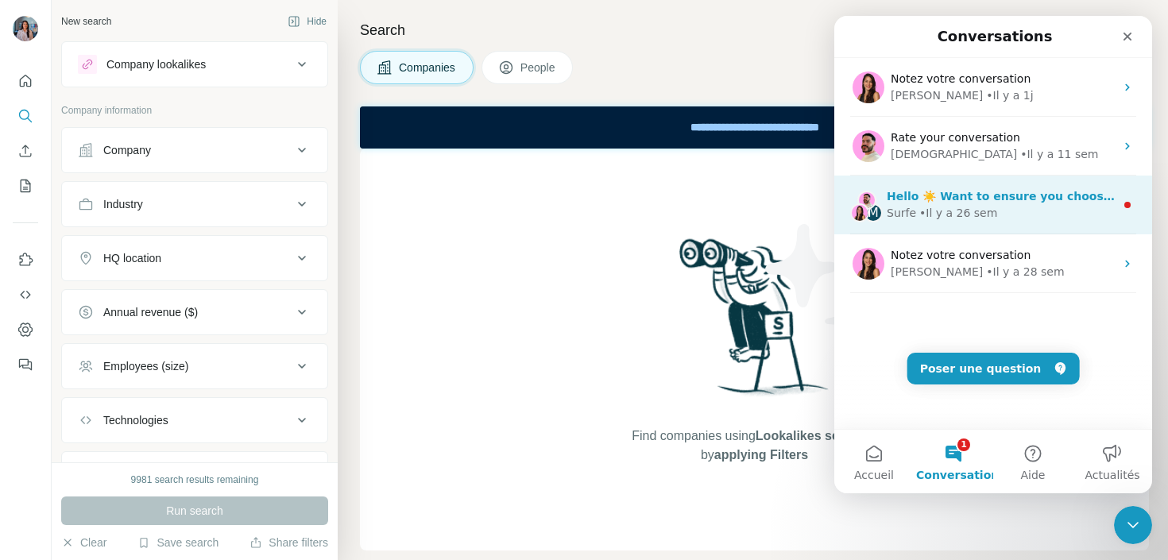
scroll to position [0, 0]
click at [1000, 207] on div "Surfe • Il y a 26 sem" at bounding box center [1001, 213] width 228 height 17
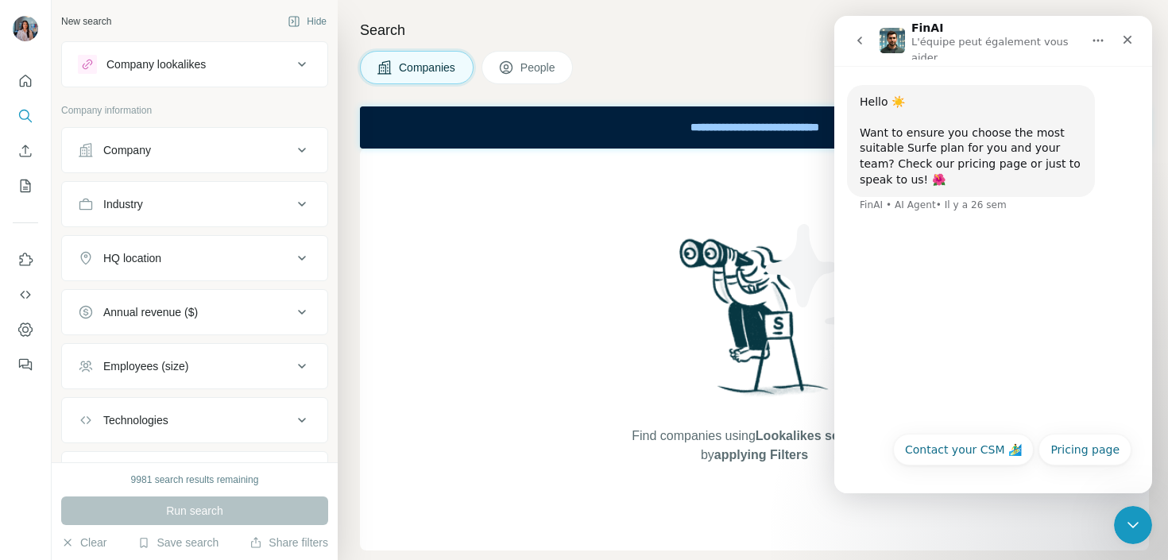
click at [865, 36] on icon "go back" at bounding box center [860, 40] width 13 height 13
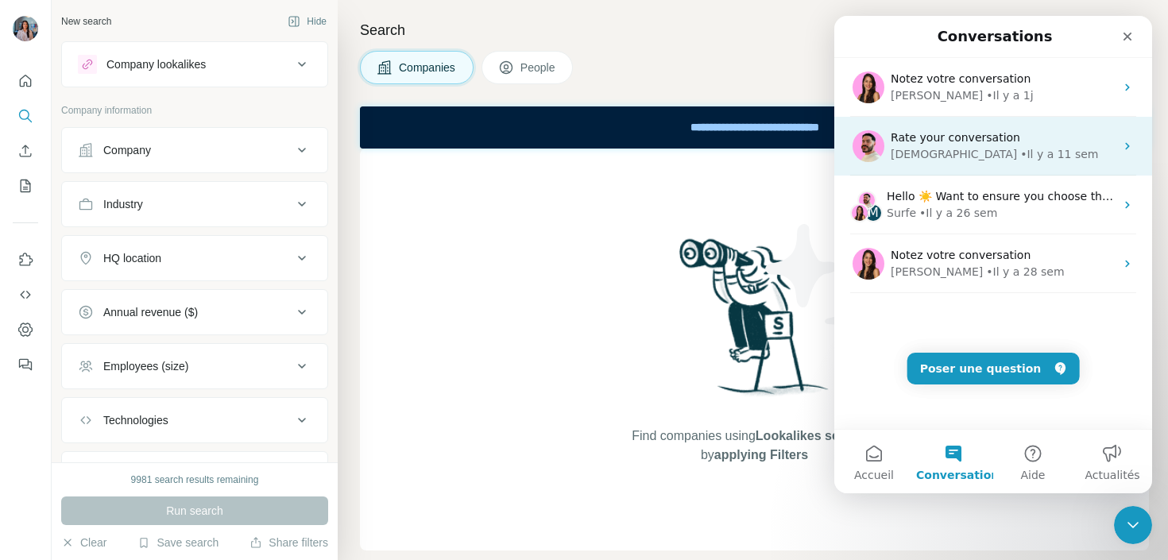
click at [964, 135] on span "Rate your conversation" at bounding box center [956, 137] width 130 height 13
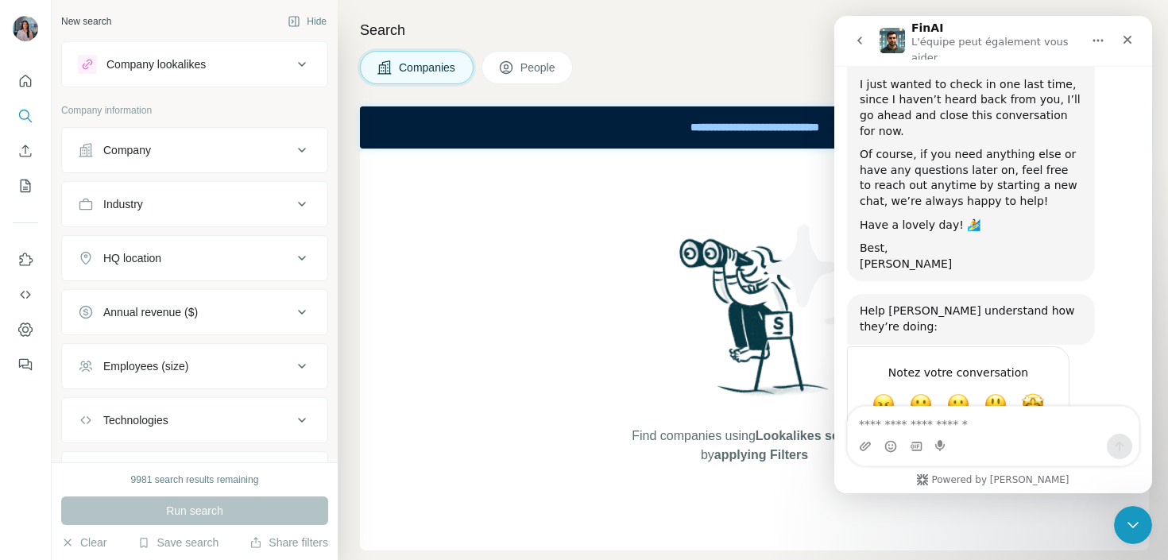
scroll to position [1446, 0]
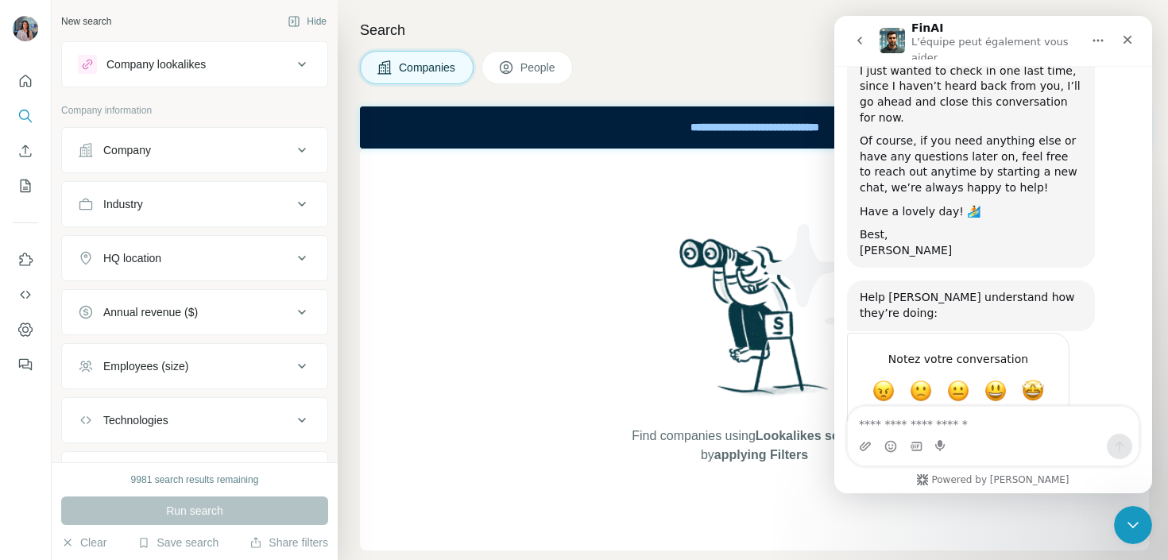
click at [866, 45] on button "go back" at bounding box center [860, 40] width 30 height 30
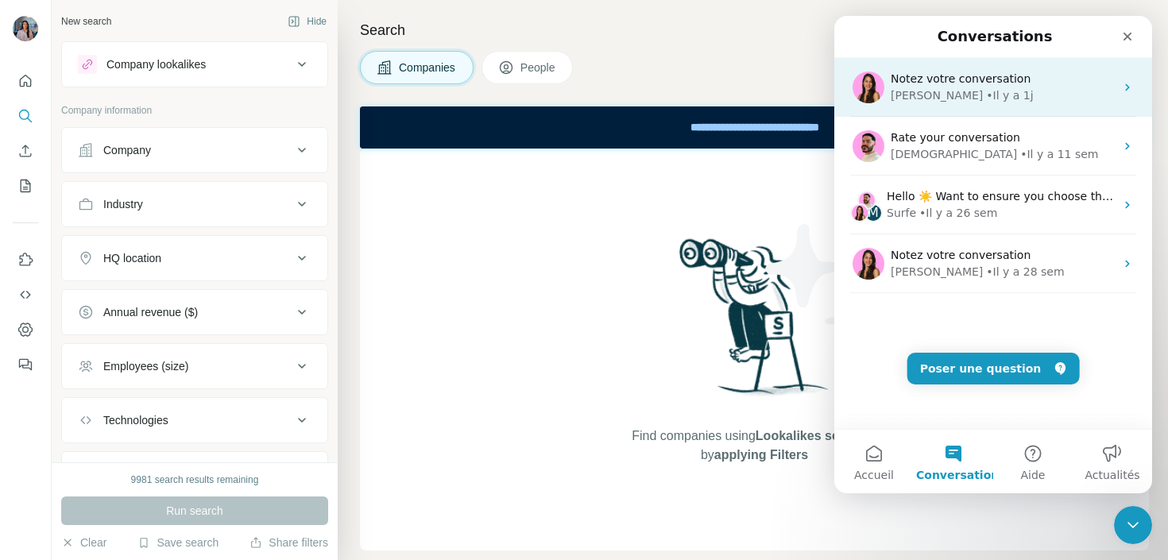
scroll to position [0, 0]
click at [920, 106] on div "Notez votre conversation Aurélie • Il y a 1j" at bounding box center [993, 87] width 318 height 59
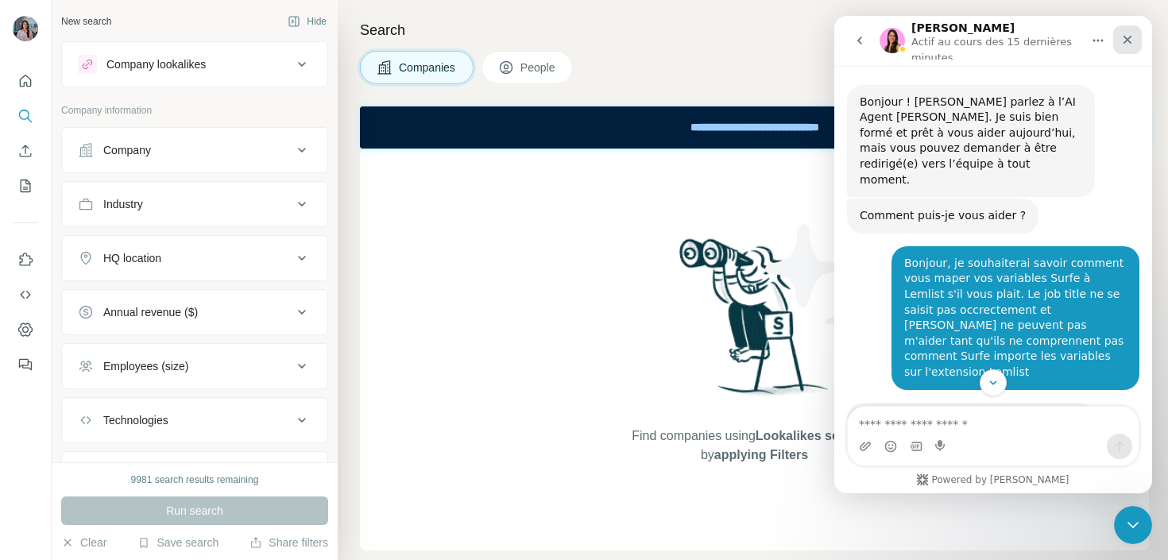
click at [1129, 41] on icon "Fermer" at bounding box center [1127, 39] width 13 height 13
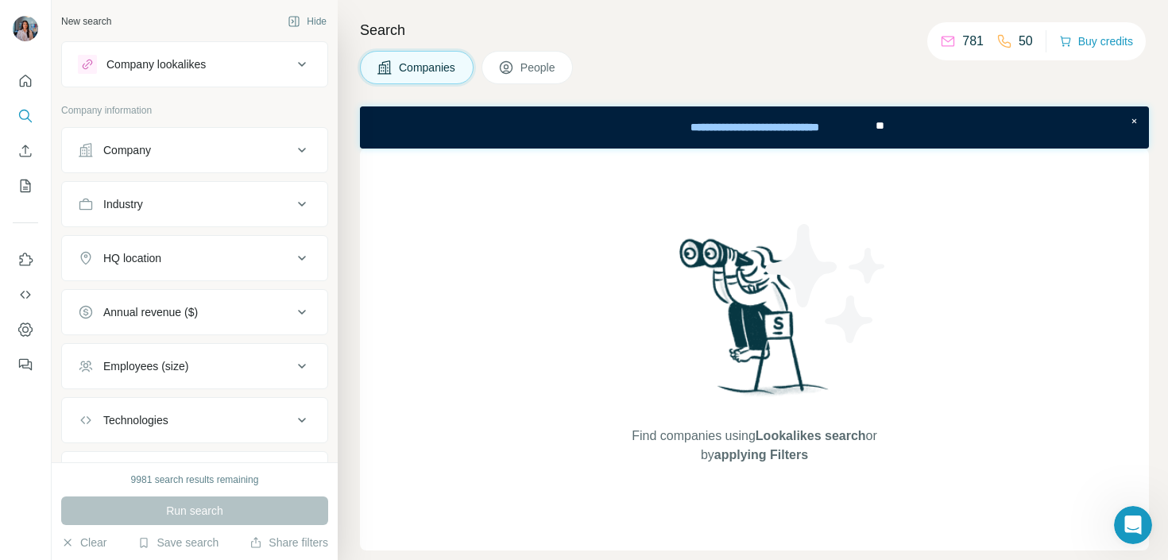
scroll to position [2058, 0]
click at [235, 76] on button "Company lookalikes" at bounding box center [194, 64] width 265 height 38
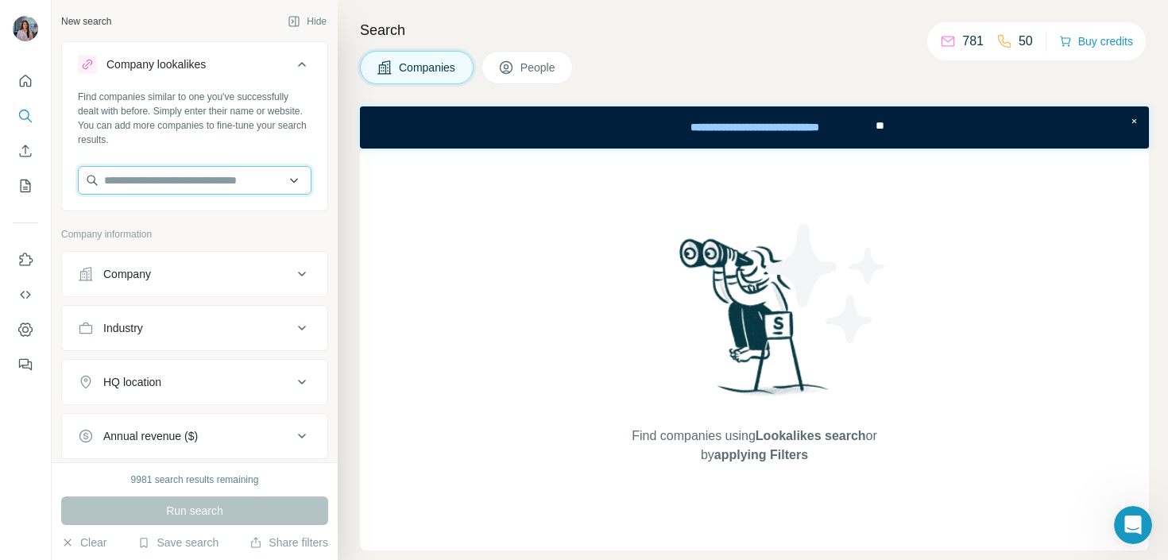
click at [200, 166] on input "text" at bounding box center [195, 180] width 234 height 29
click at [199, 173] on input "text" at bounding box center [195, 180] width 234 height 29
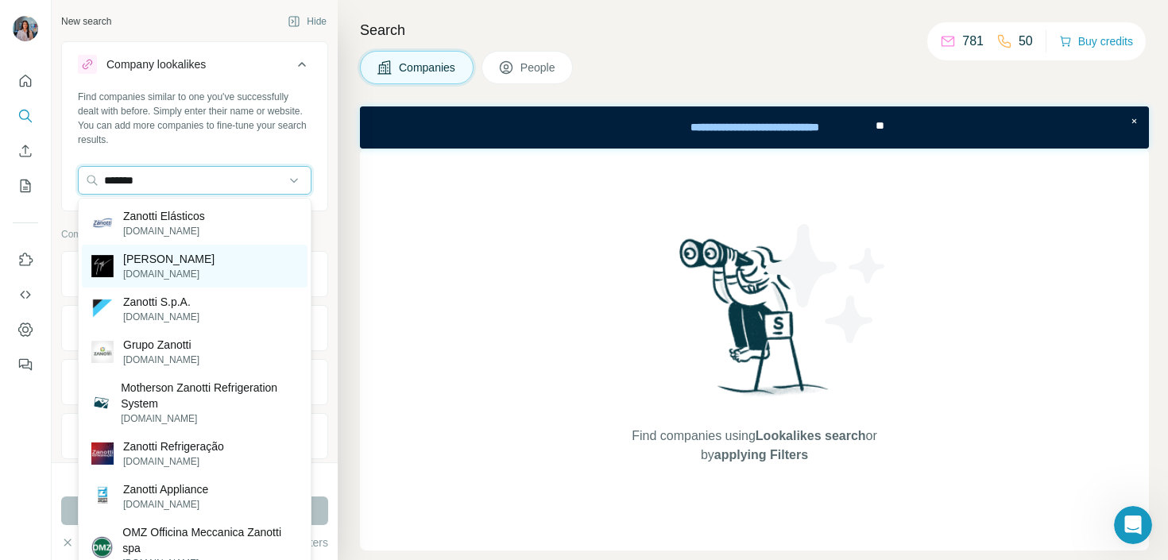
type input "*******"
click at [196, 283] on div "[PERSON_NAME] [DOMAIN_NAME]" at bounding box center [195, 266] width 226 height 43
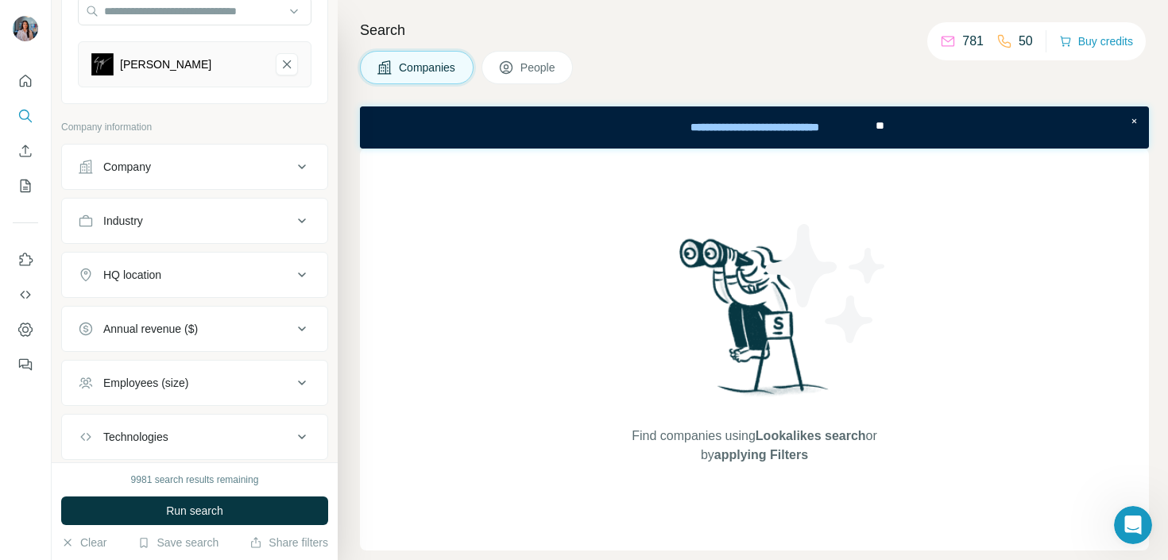
scroll to position [233, 0]
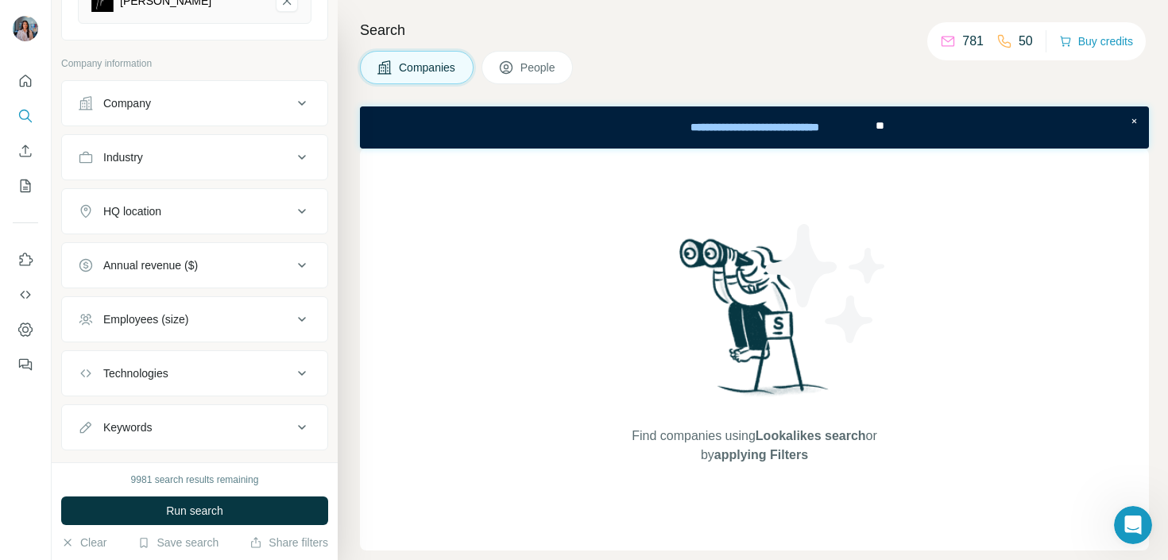
click at [181, 209] on div "HQ location" at bounding box center [185, 211] width 215 height 16
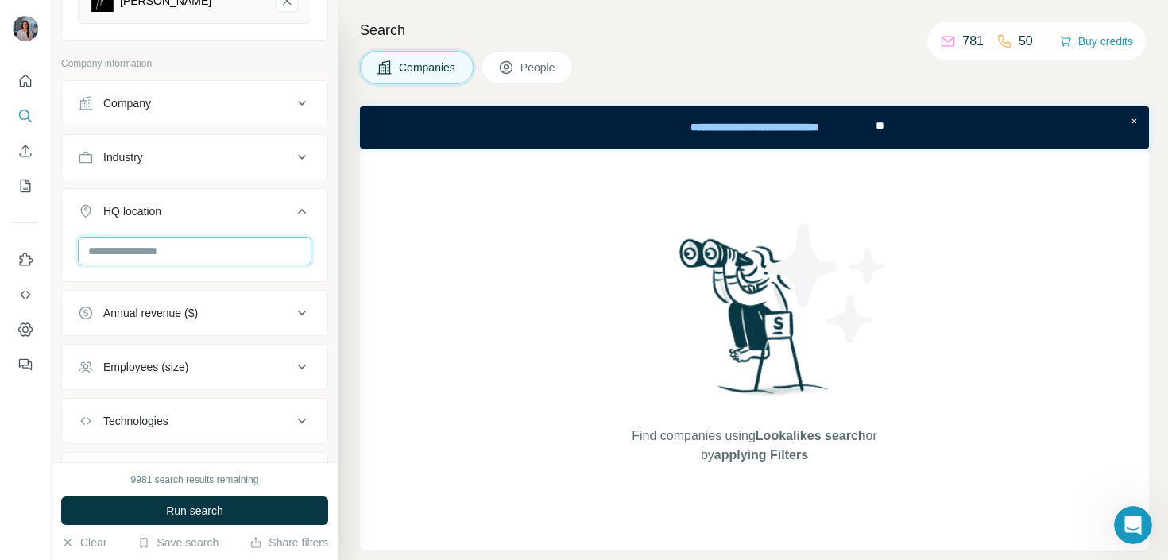
click at [163, 244] on input "text" at bounding box center [195, 251] width 234 height 29
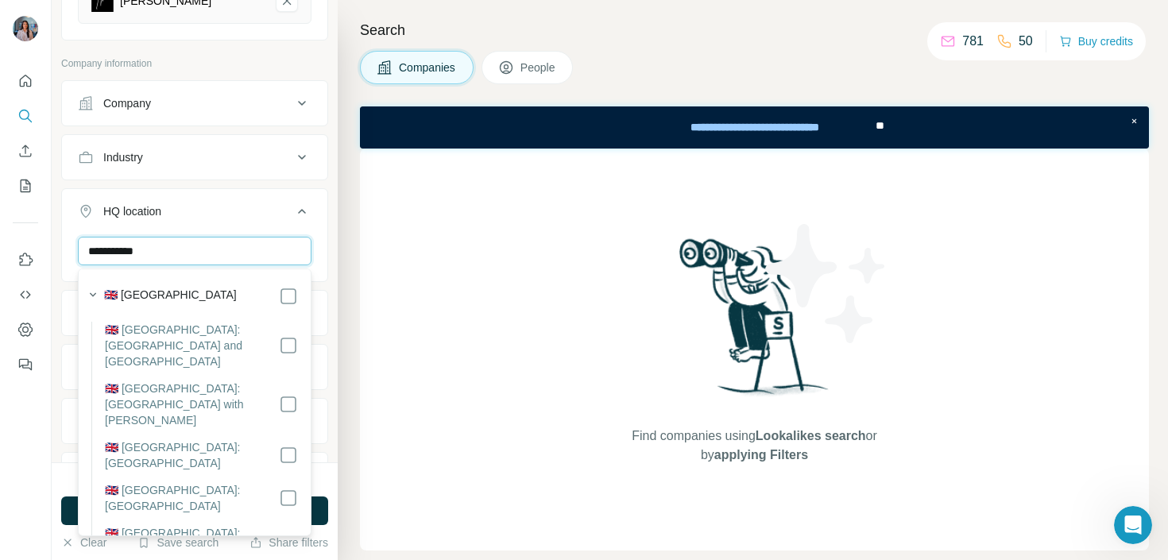
type input "**********"
click at [237, 261] on input "**********" at bounding box center [195, 251] width 234 height 29
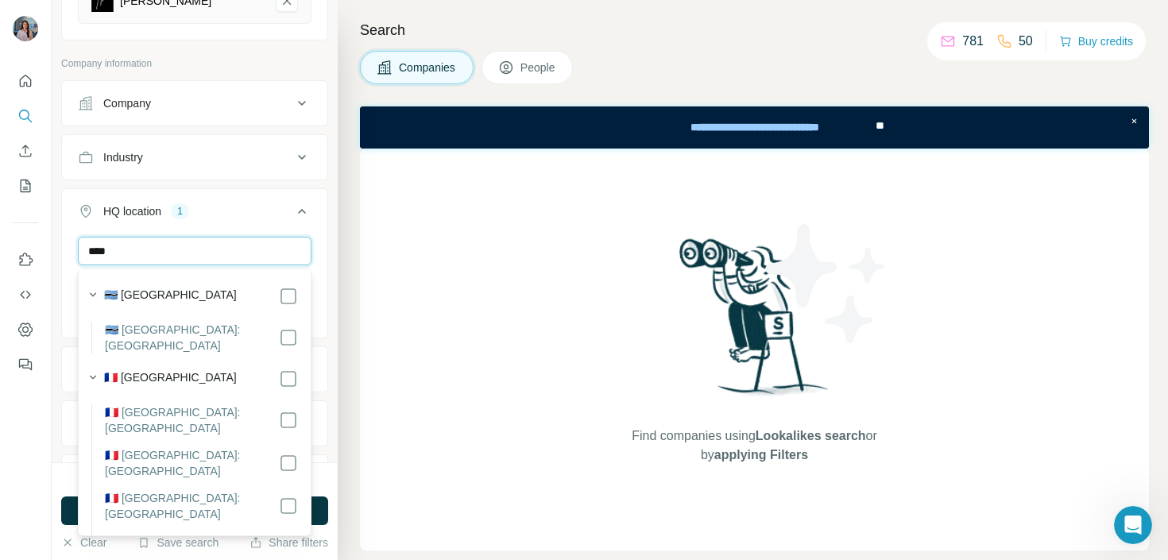
type input "****"
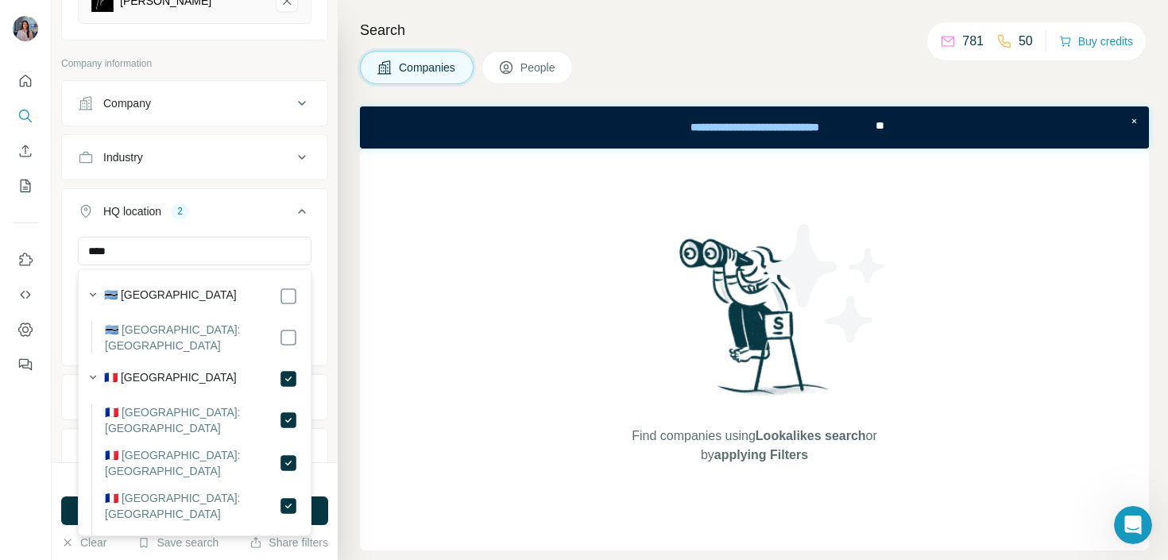
click at [381, 300] on div "Find companies using Lookalikes search or by applying Filters" at bounding box center [754, 350] width 789 height 402
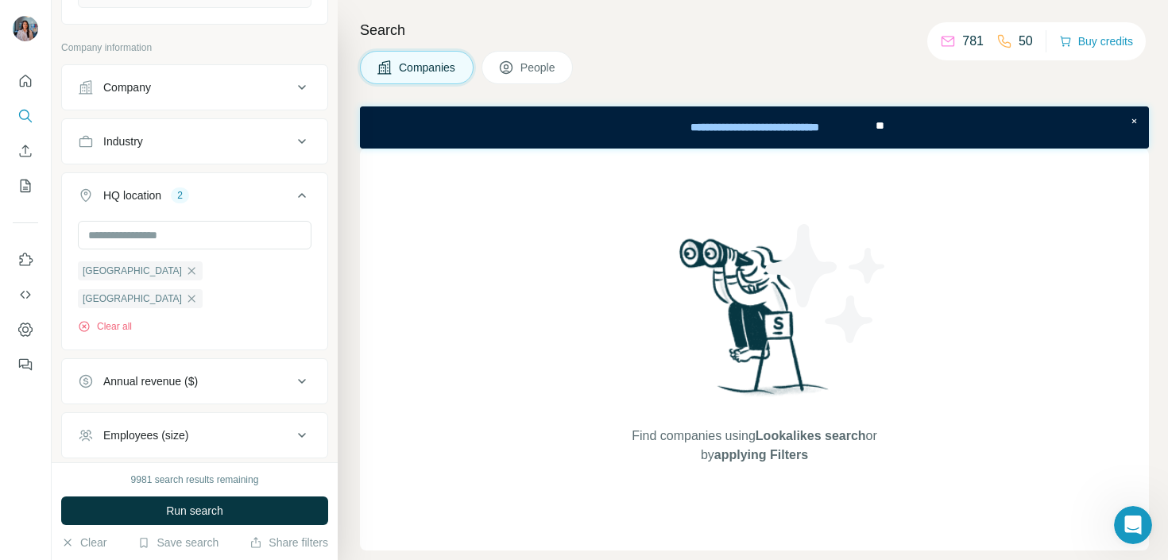
click at [242, 374] on div "Annual revenue ($)" at bounding box center [185, 382] width 215 height 16
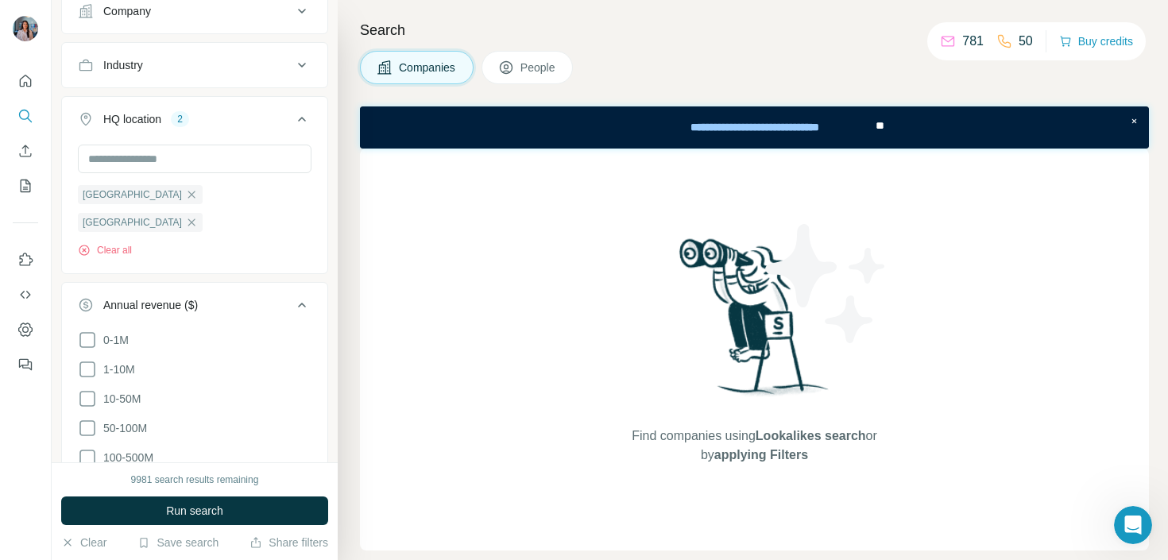
scroll to position [387, 0]
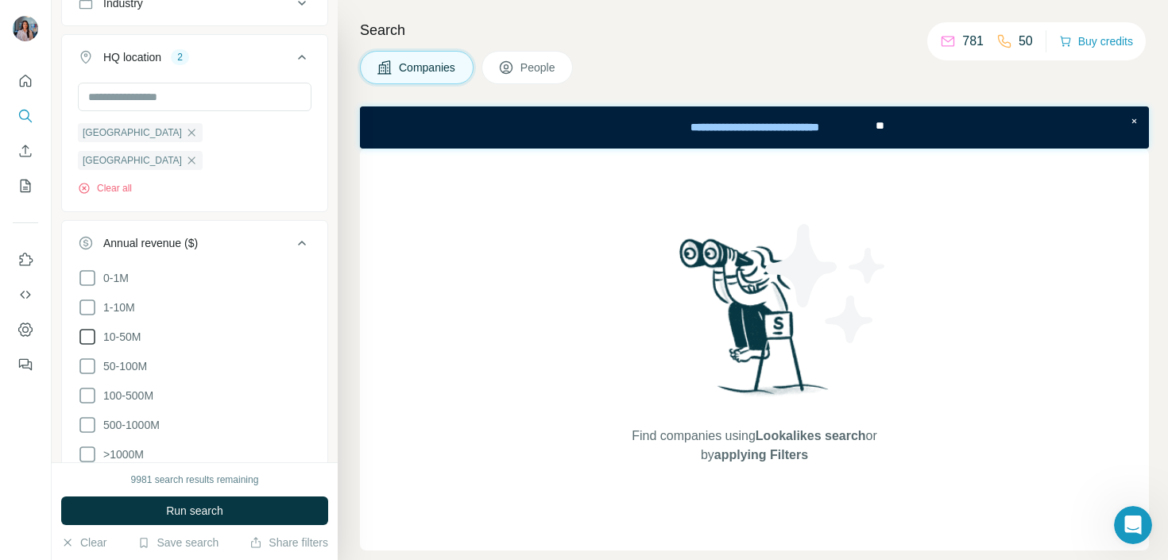
click at [122, 329] on span "10-50M" at bounding box center [119, 337] width 44 height 16
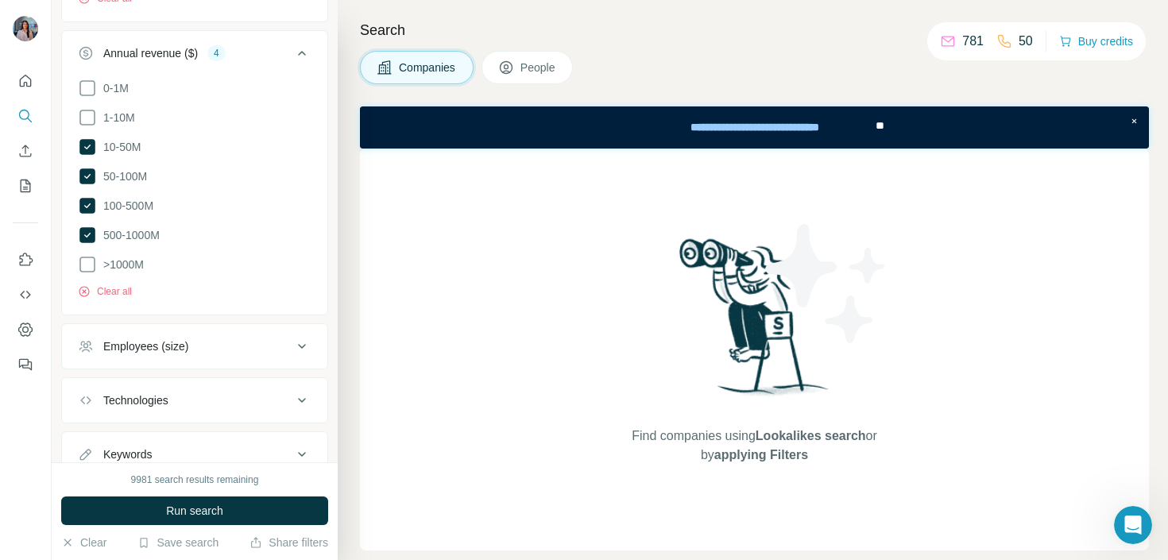
scroll to position [606, 0]
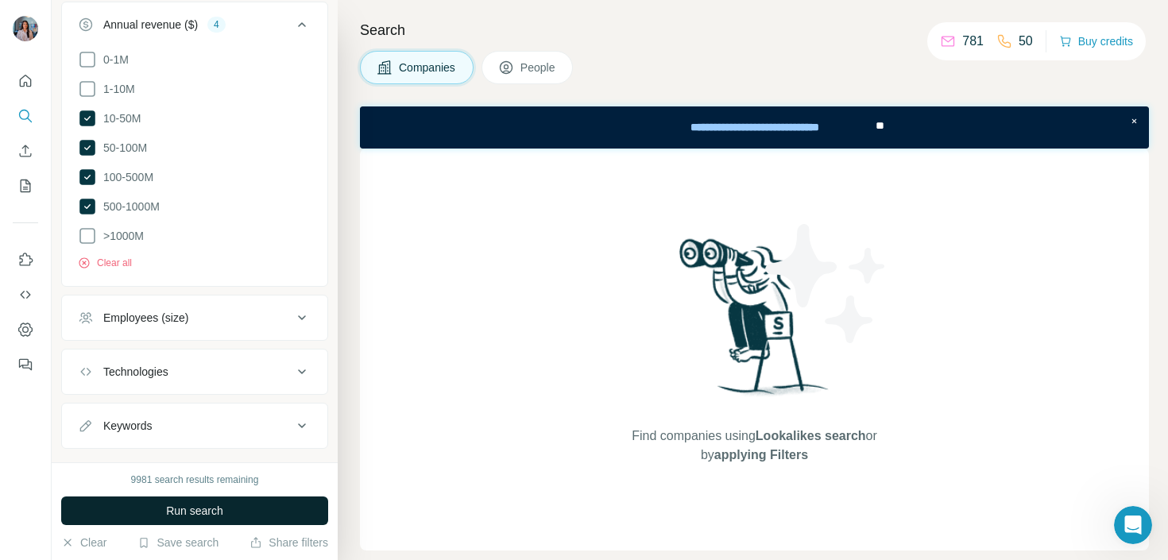
click at [192, 505] on span "Run search" at bounding box center [194, 511] width 57 height 16
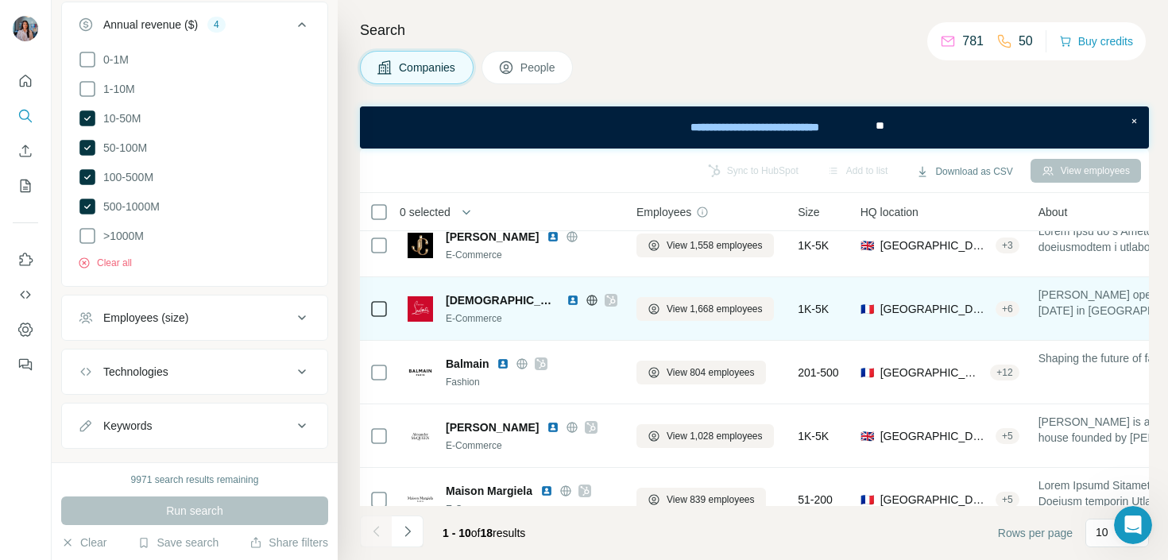
scroll to position [0, 0]
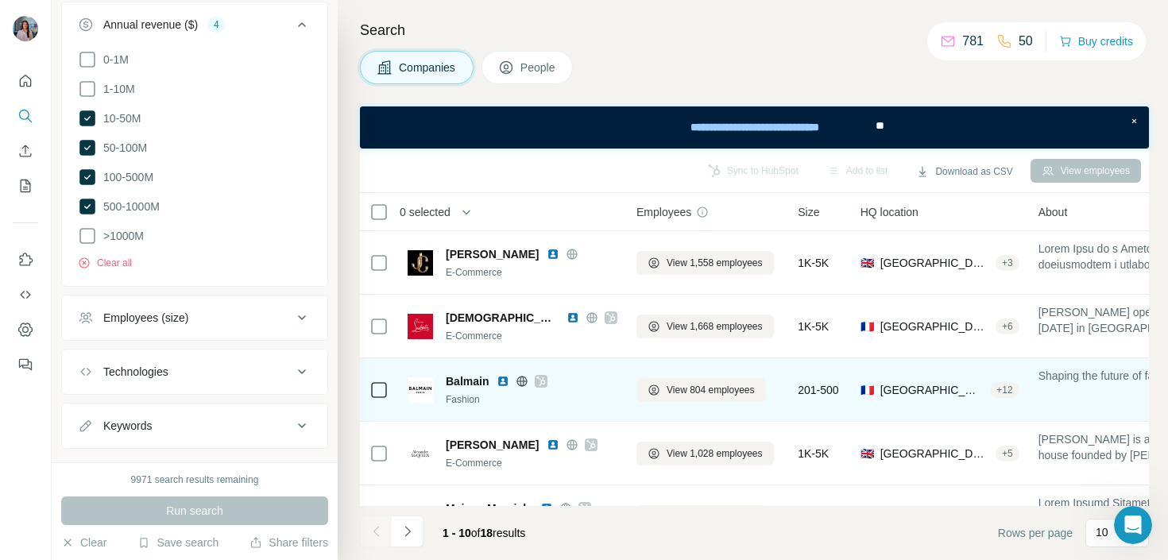
click at [505, 381] on img at bounding box center [503, 381] width 13 height 13
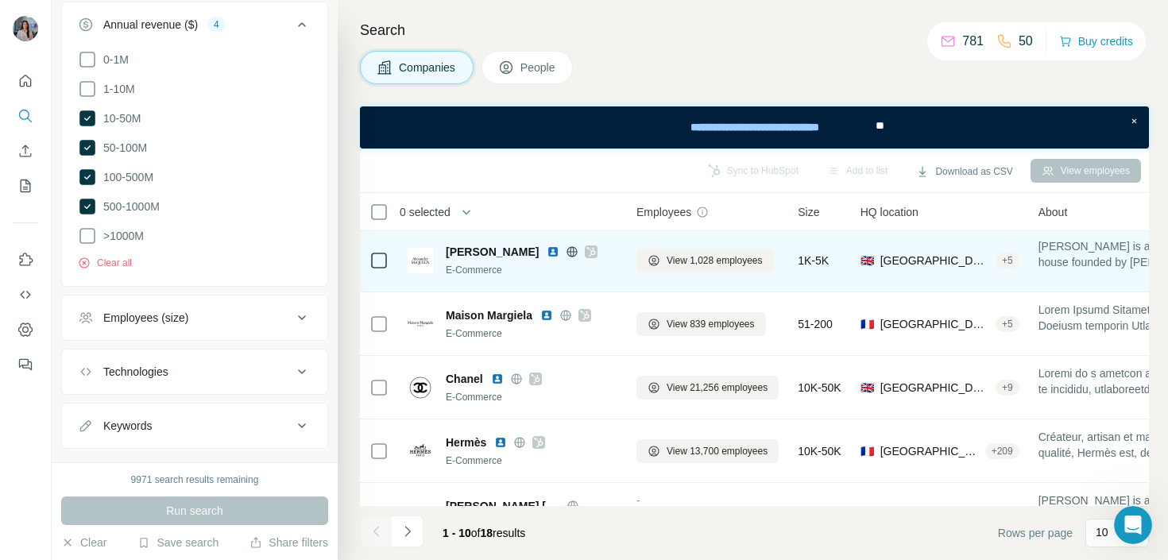
scroll to position [217, 0]
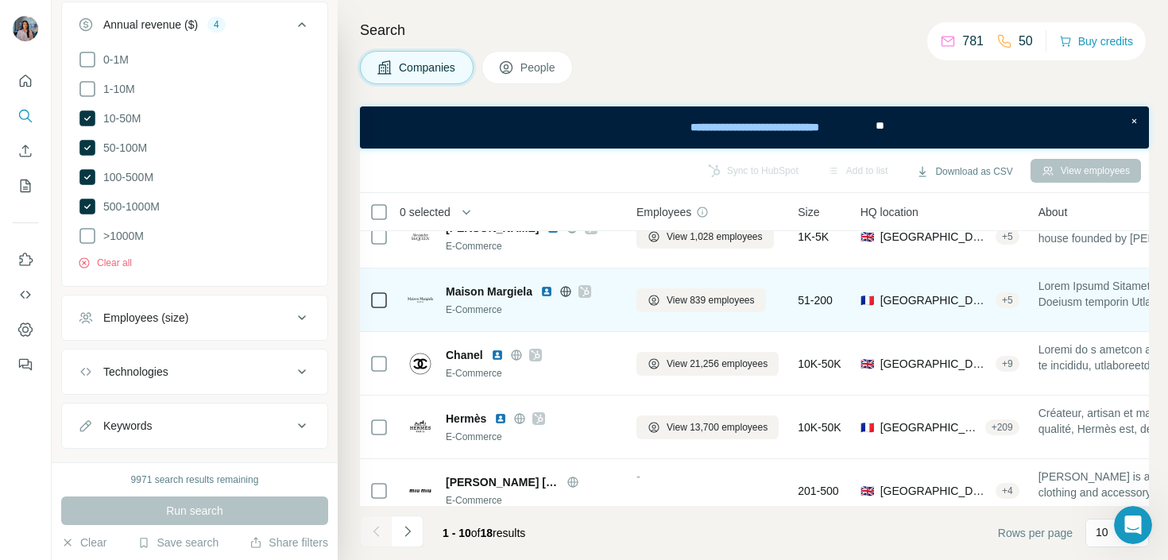
click at [548, 289] on img at bounding box center [546, 291] width 13 height 13
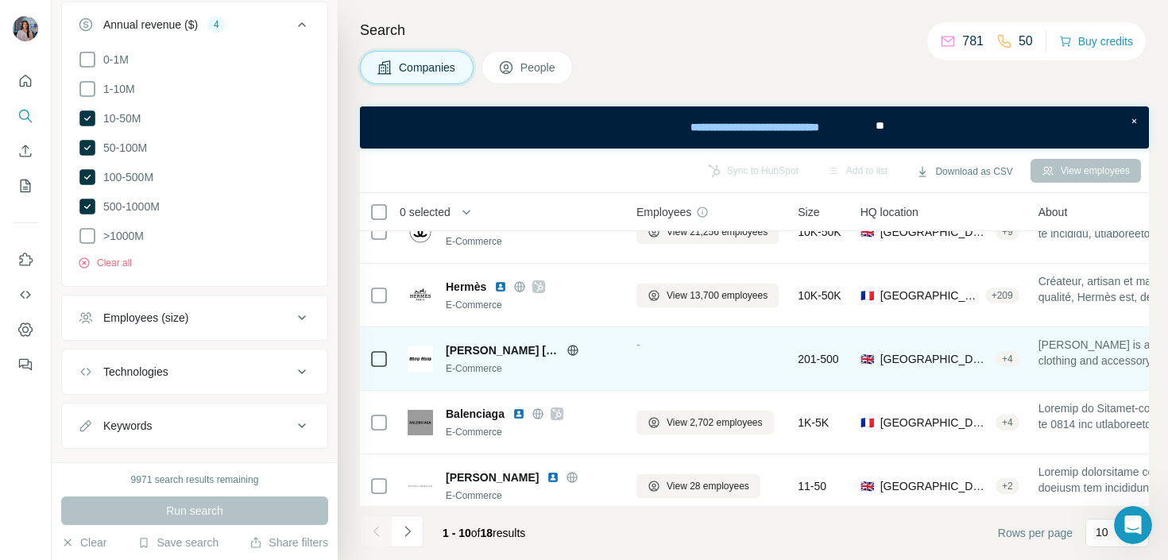
scroll to position [361, 0]
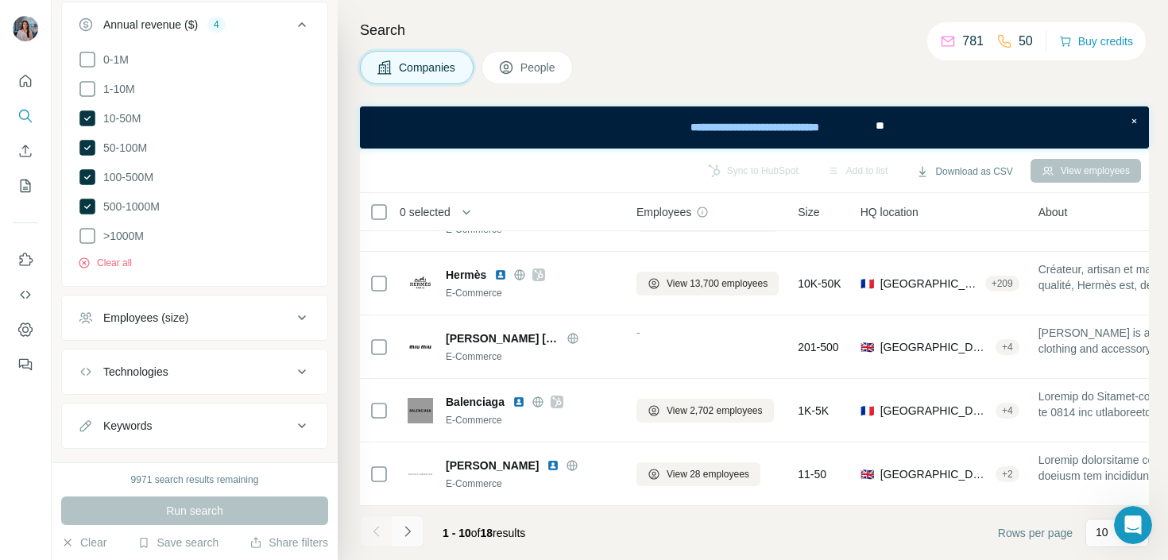
click at [406, 530] on icon "Navigate to next page" at bounding box center [408, 532] width 16 height 16
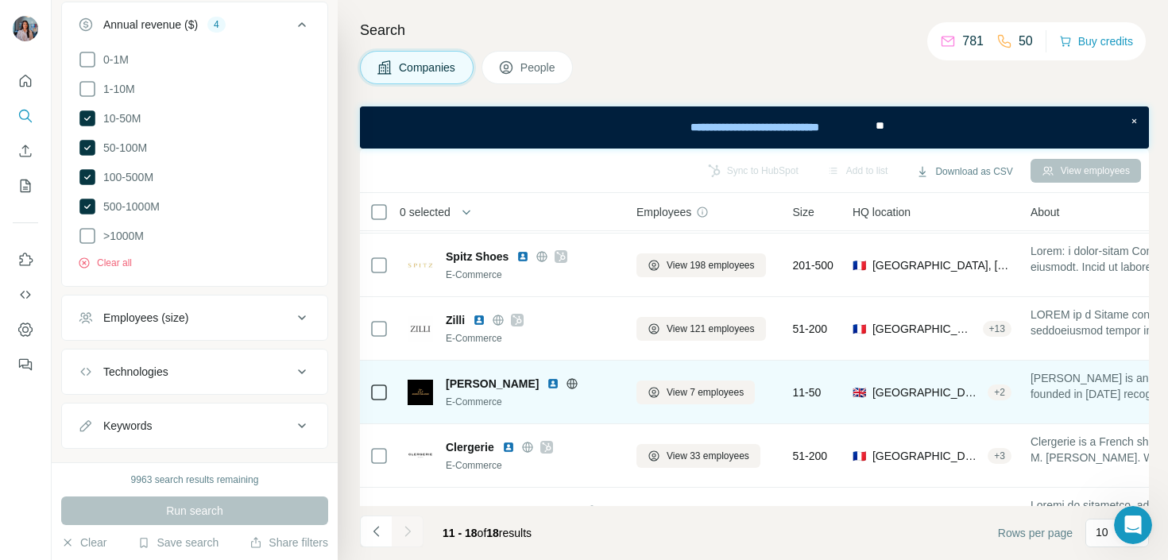
scroll to position [126, 0]
click at [547, 382] on img at bounding box center [553, 383] width 13 height 13
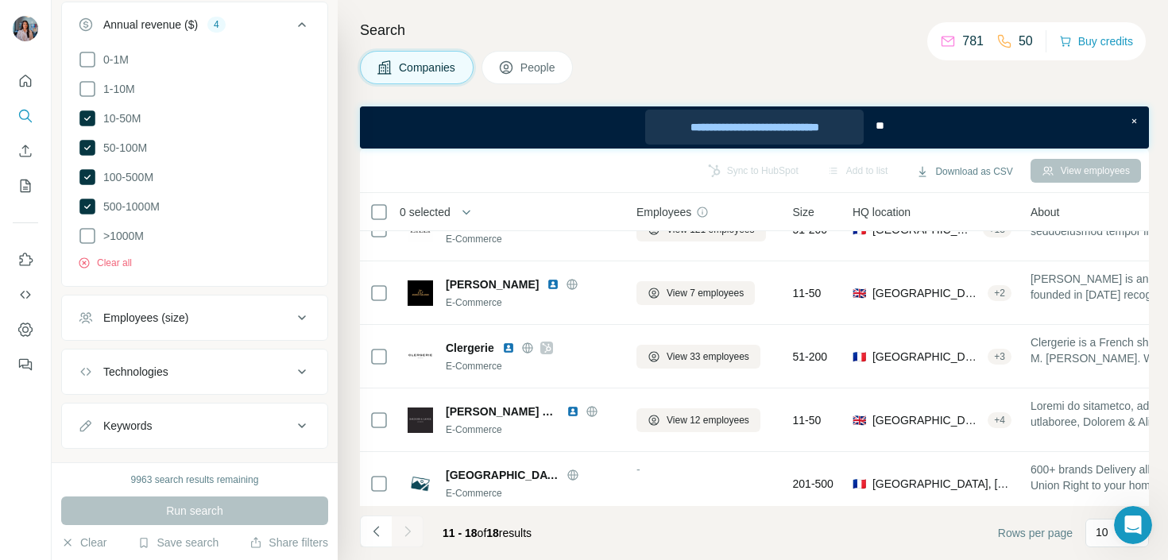
scroll to position [234, 0]
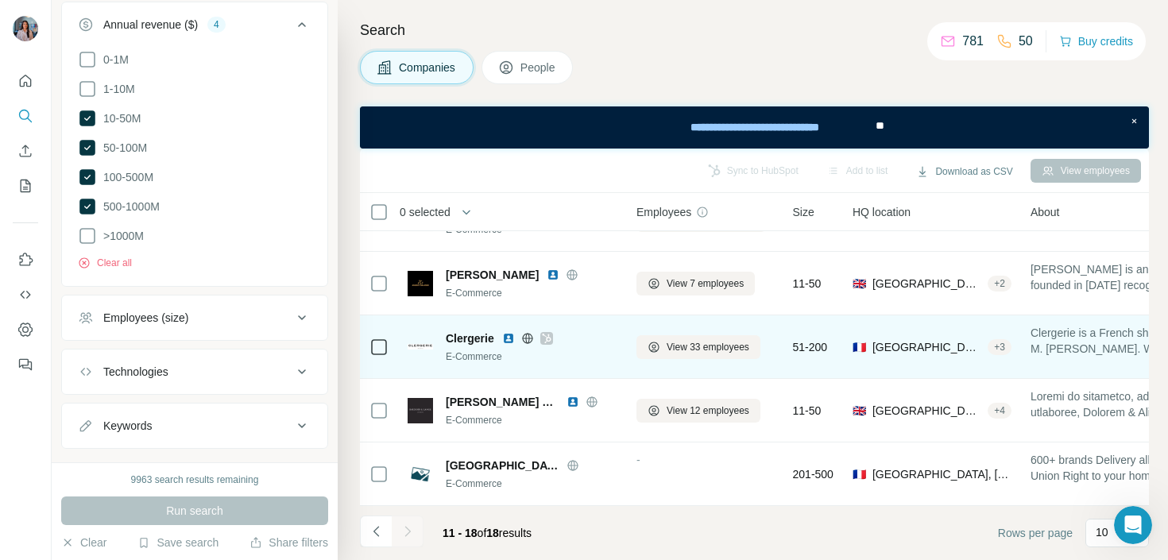
click at [506, 332] on img at bounding box center [508, 338] width 13 height 13
click at [525, 337] on icon at bounding box center [527, 338] width 13 height 13
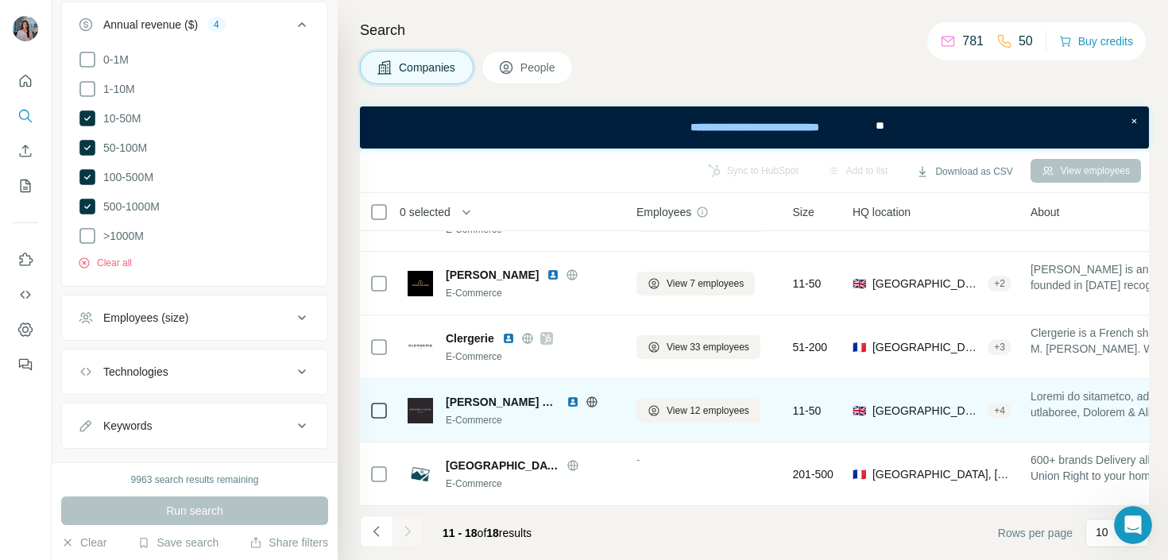
click at [571, 399] on img at bounding box center [573, 402] width 13 height 13
